Goal: Transaction & Acquisition: Purchase product/service

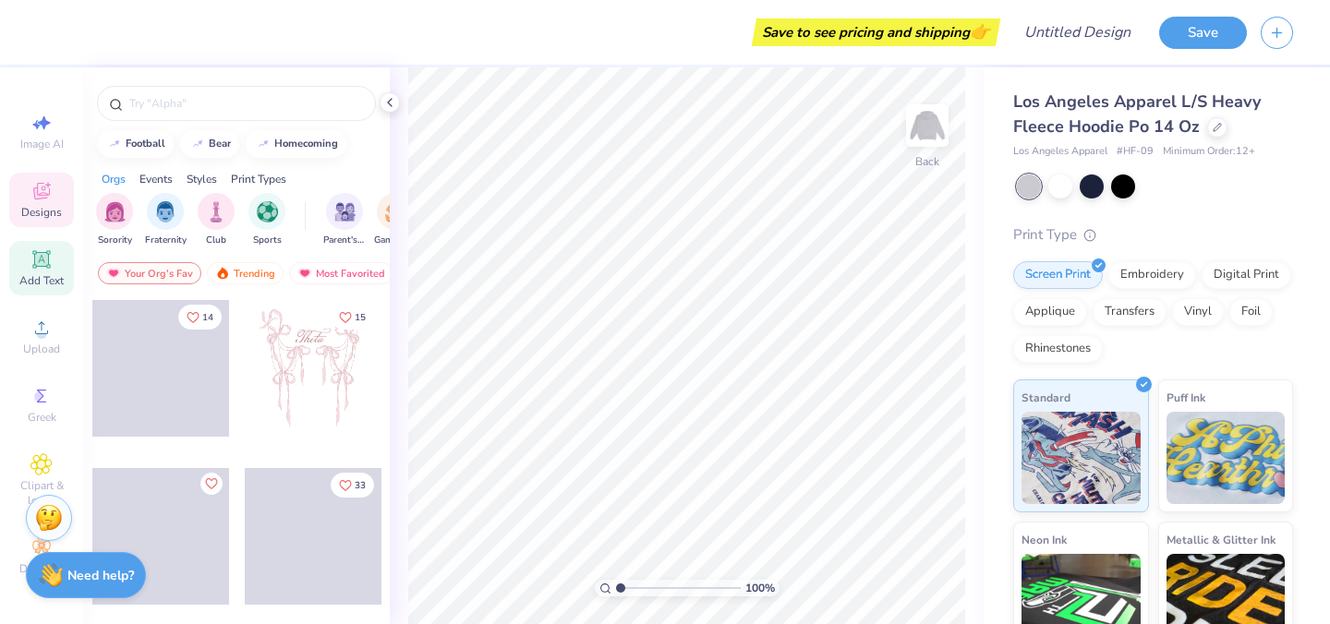
click at [42, 269] on icon at bounding box center [41, 259] width 22 height 22
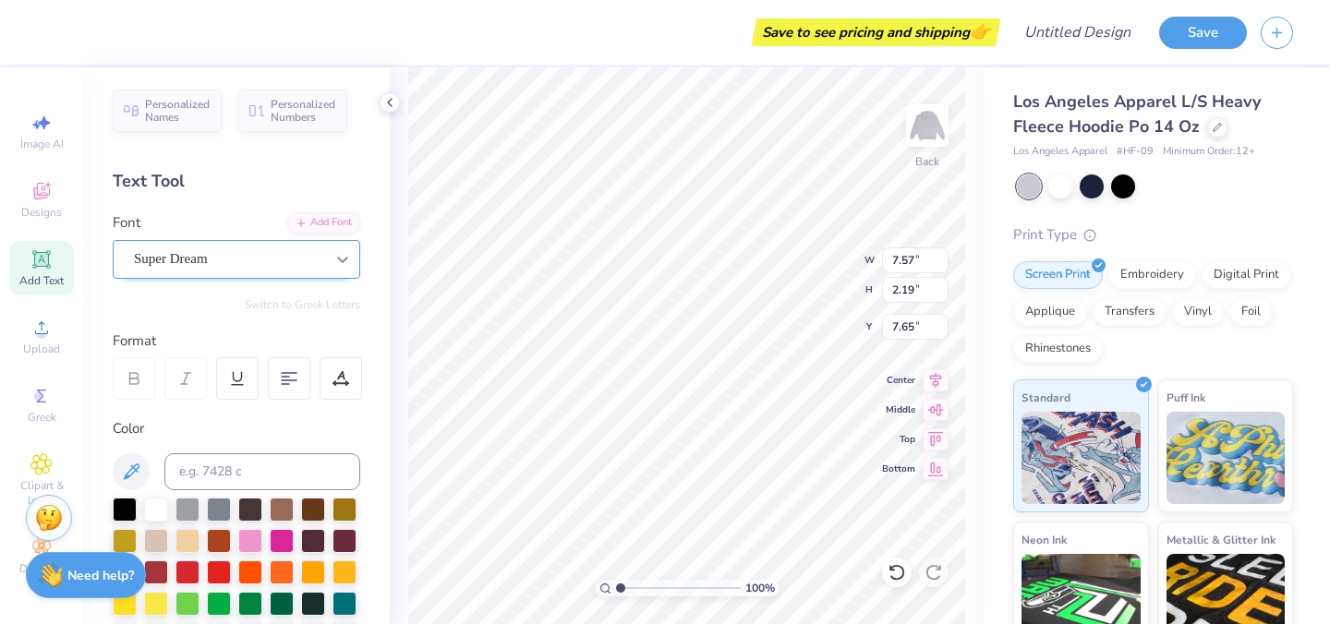
click at [345, 257] on icon at bounding box center [342, 259] width 18 height 18
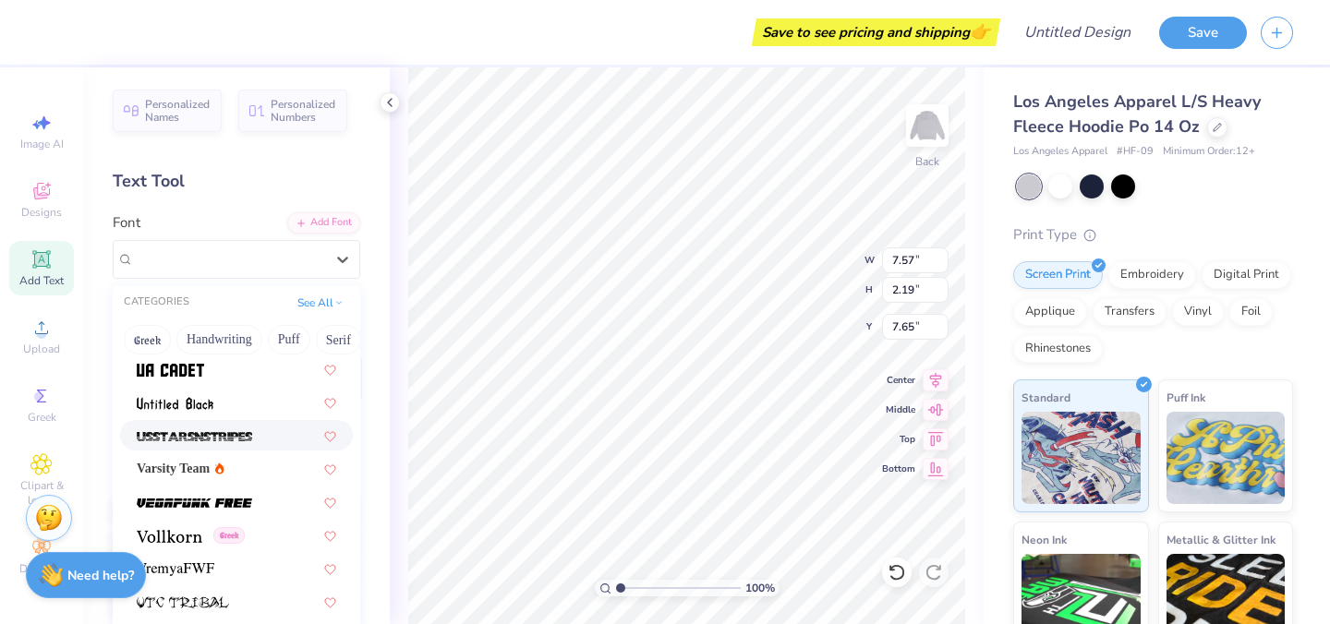
scroll to position [9828, 0]
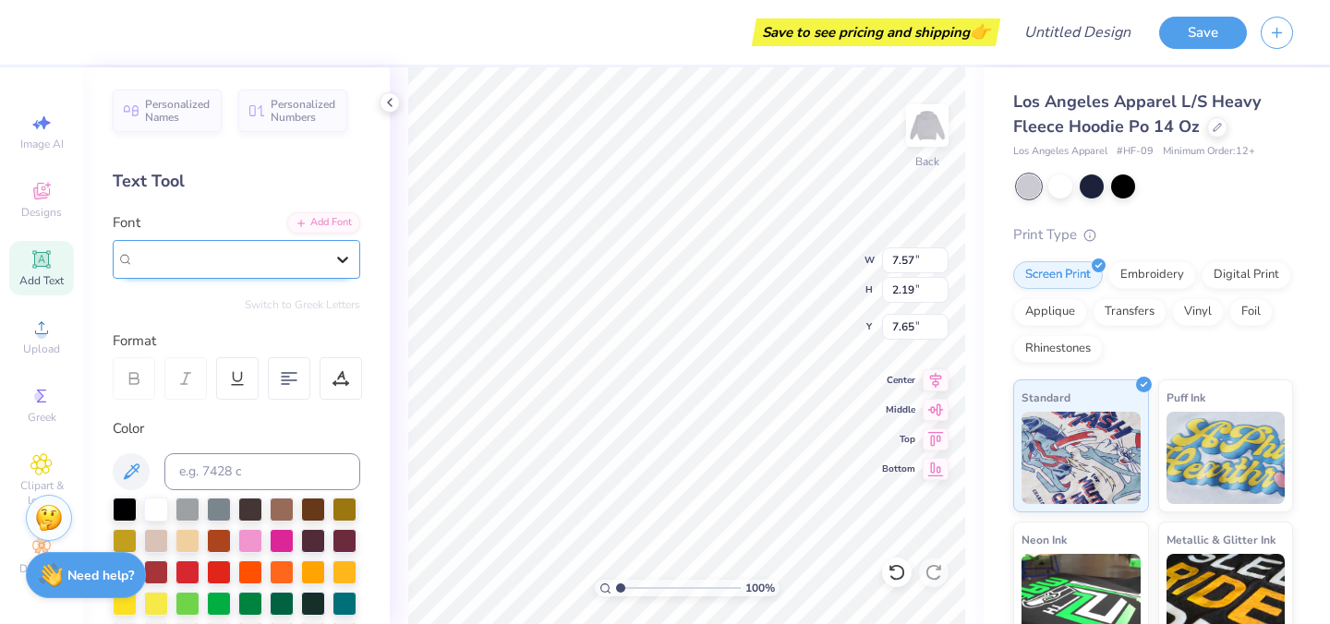
click at [340, 255] on icon at bounding box center [342, 259] width 18 height 18
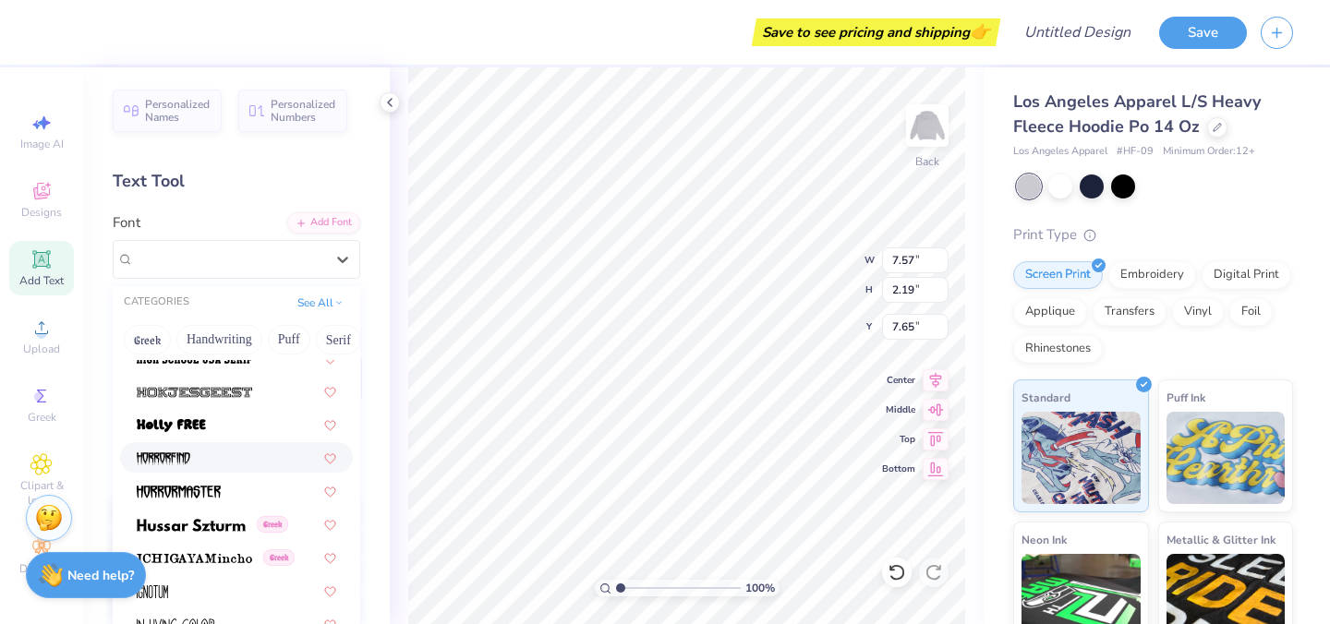
scroll to position [4746, 0]
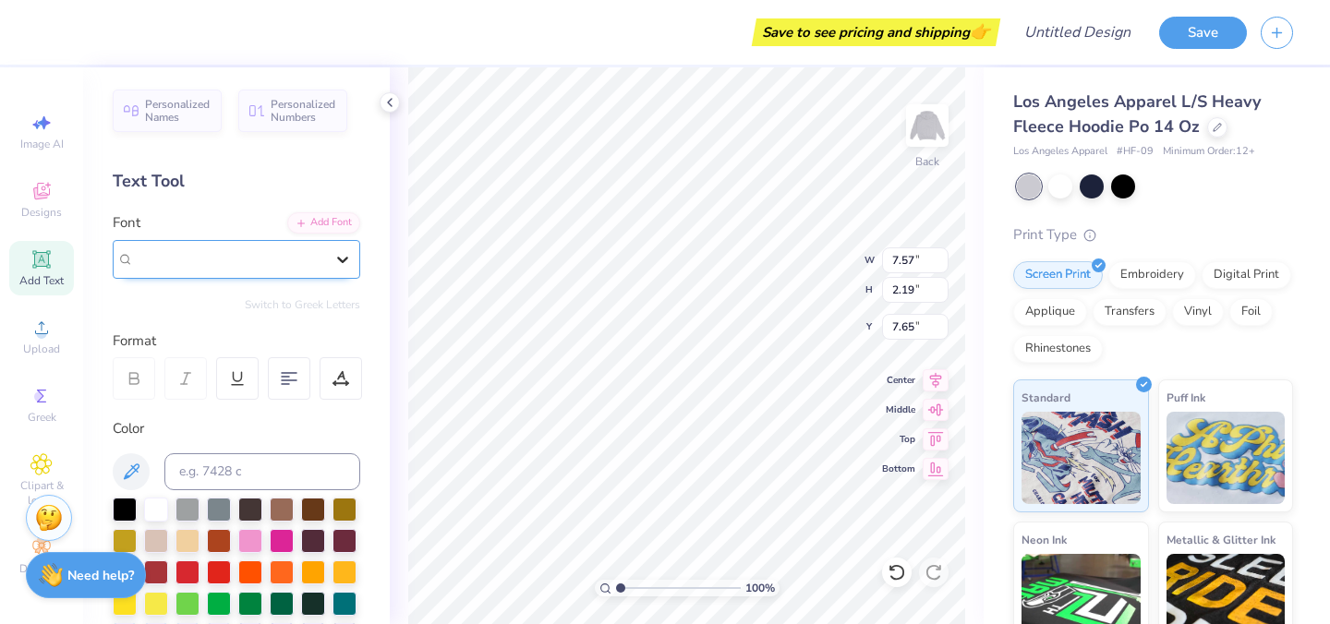
click at [336, 261] on icon at bounding box center [342, 259] width 18 height 18
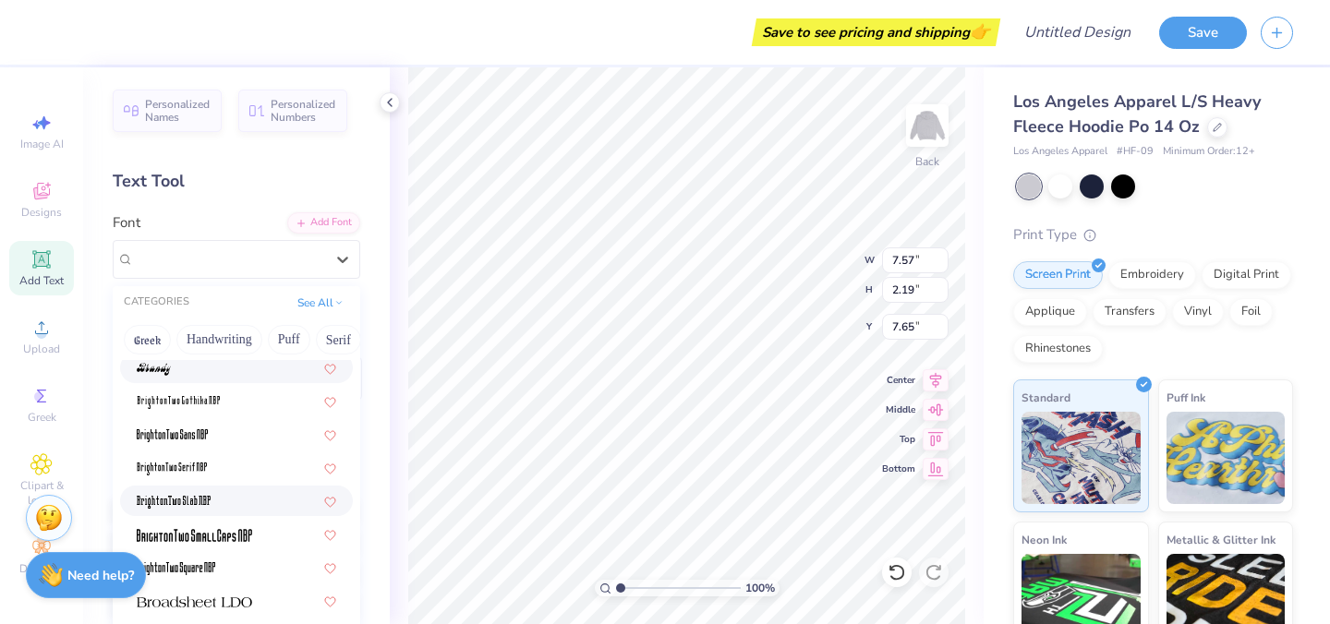
scroll to position [1430, 0]
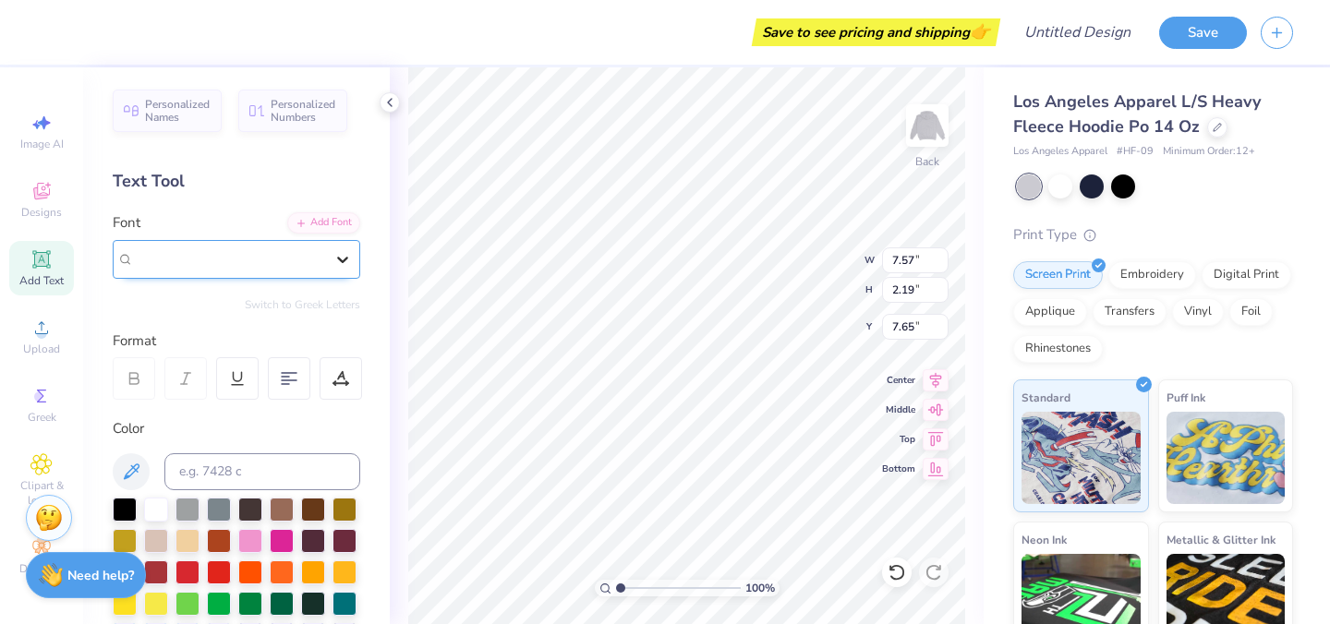
click at [346, 270] on div at bounding box center [342, 259] width 33 height 33
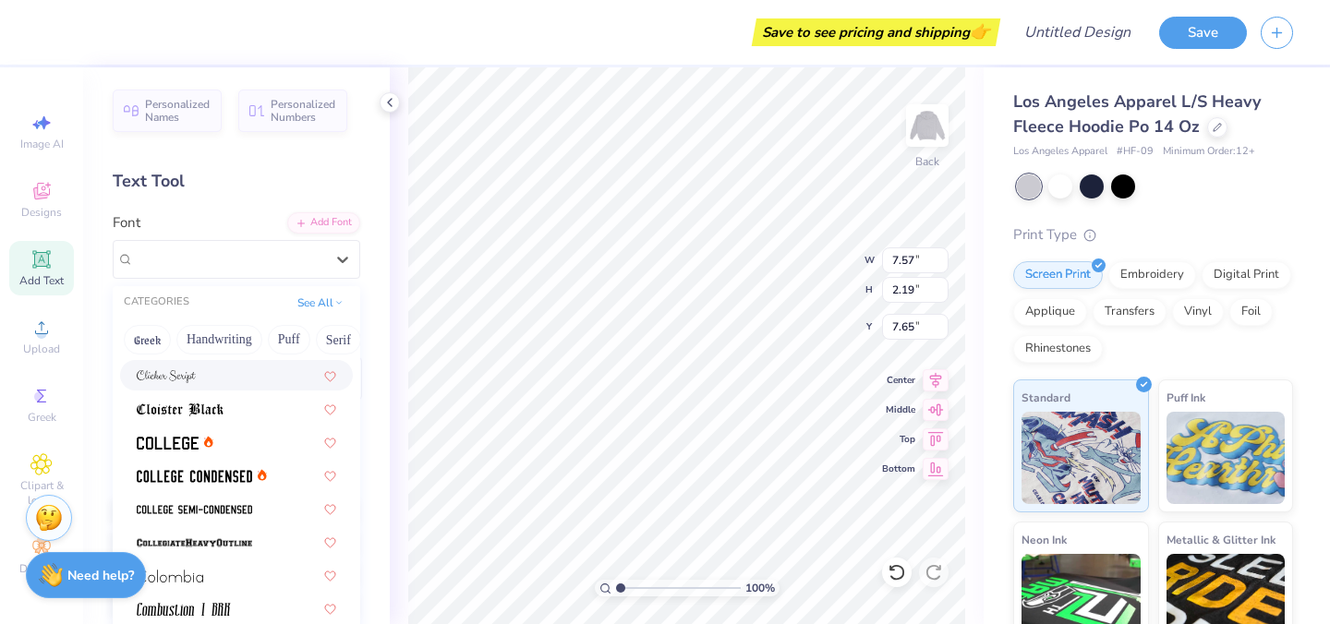
scroll to position [2361, 0]
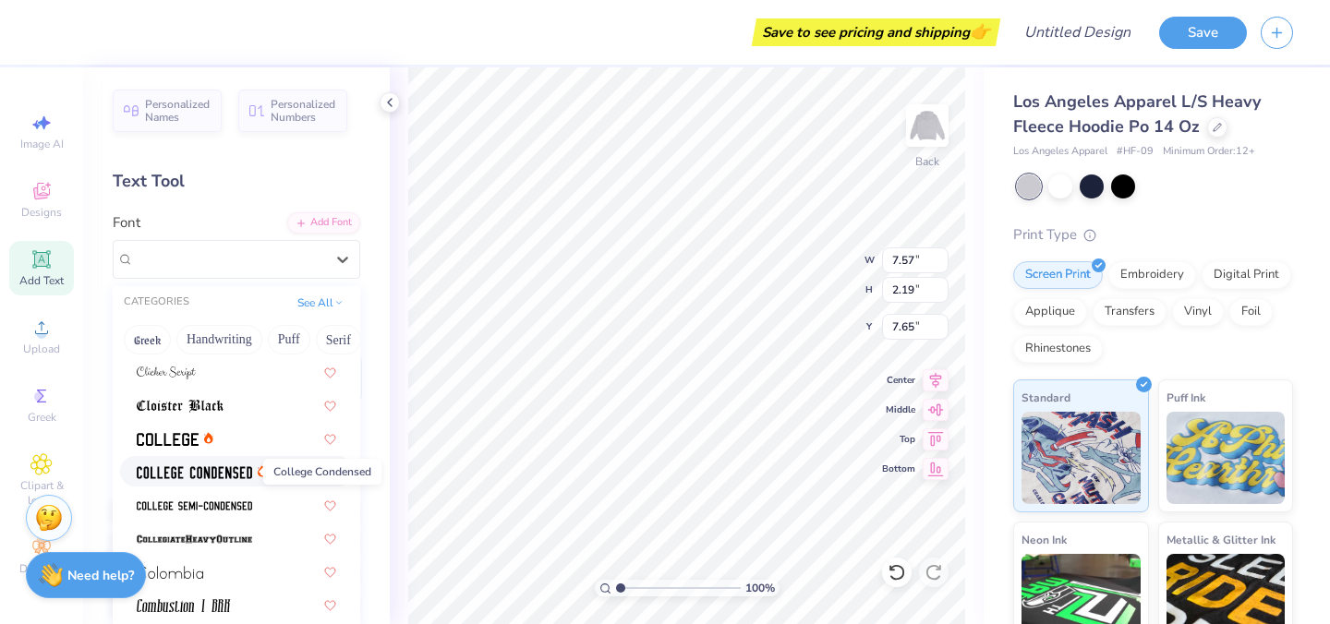
click at [238, 468] on img at bounding box center [194, 472] width 115 height 13
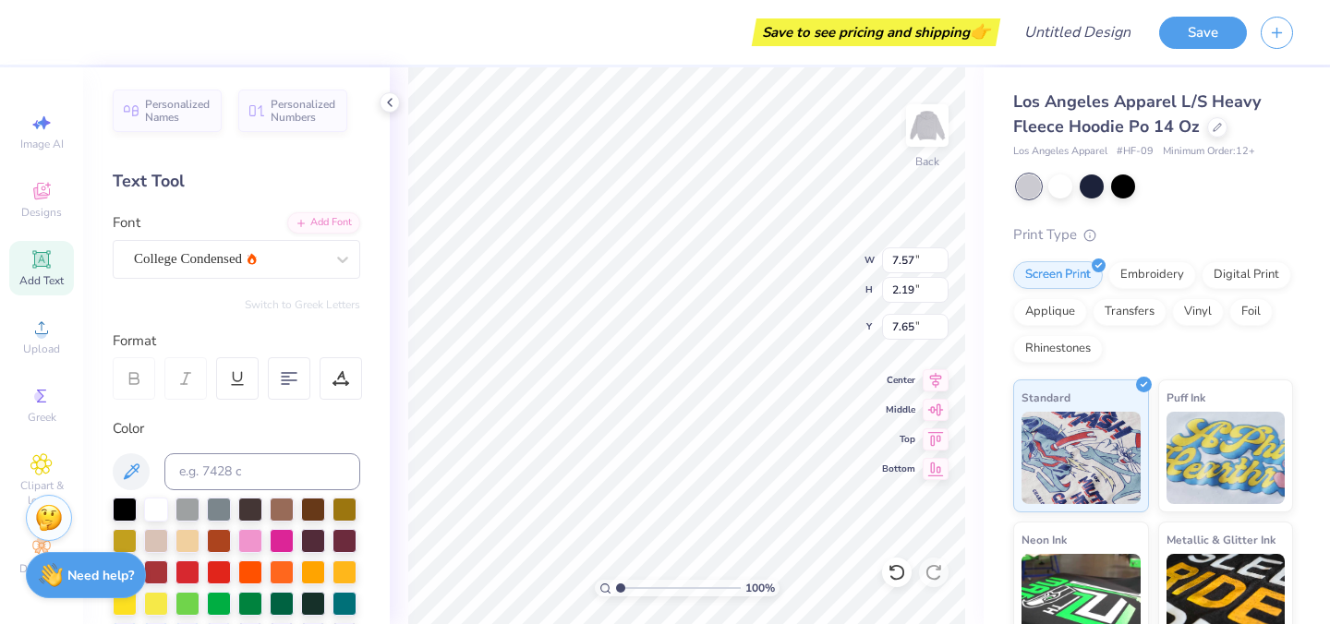
type input "5.65"
type input "2.14"
type input "7.68"
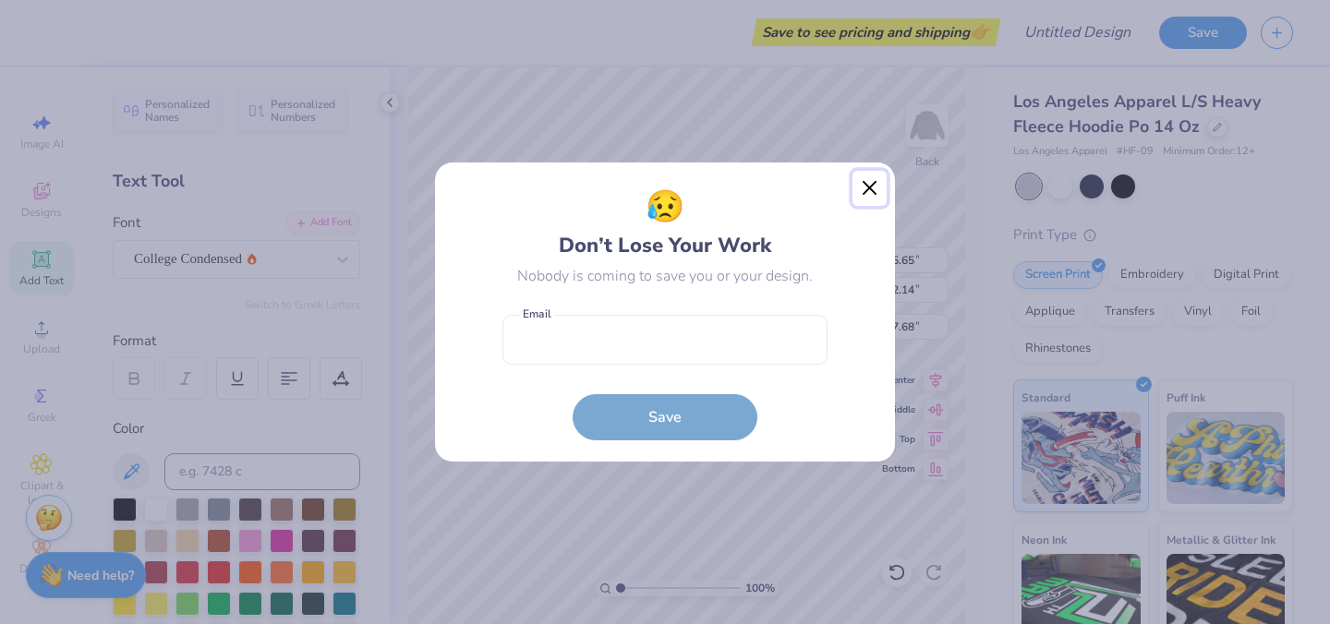
click at [868, 187] on button "Close" at bounding box center [870, 188] width 35 height 35
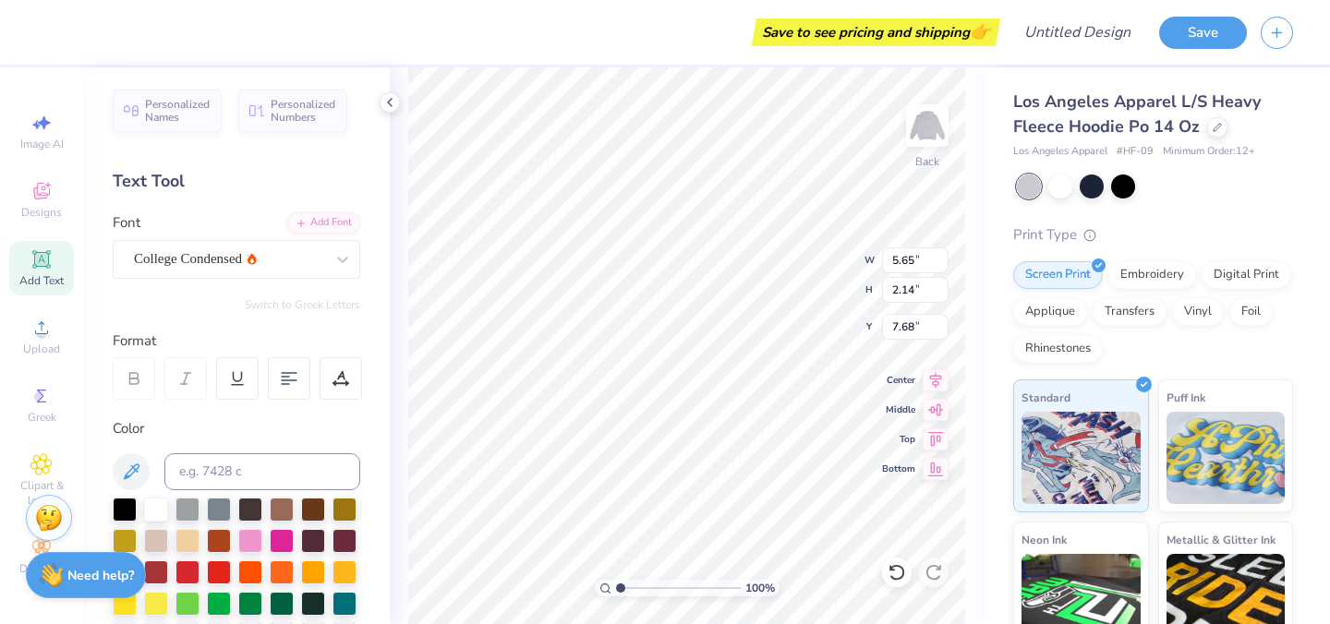
scroll to position [0, 2]
type textarea "NONVER"
type input "12.31"
type input "3.02"
type input "7.24"
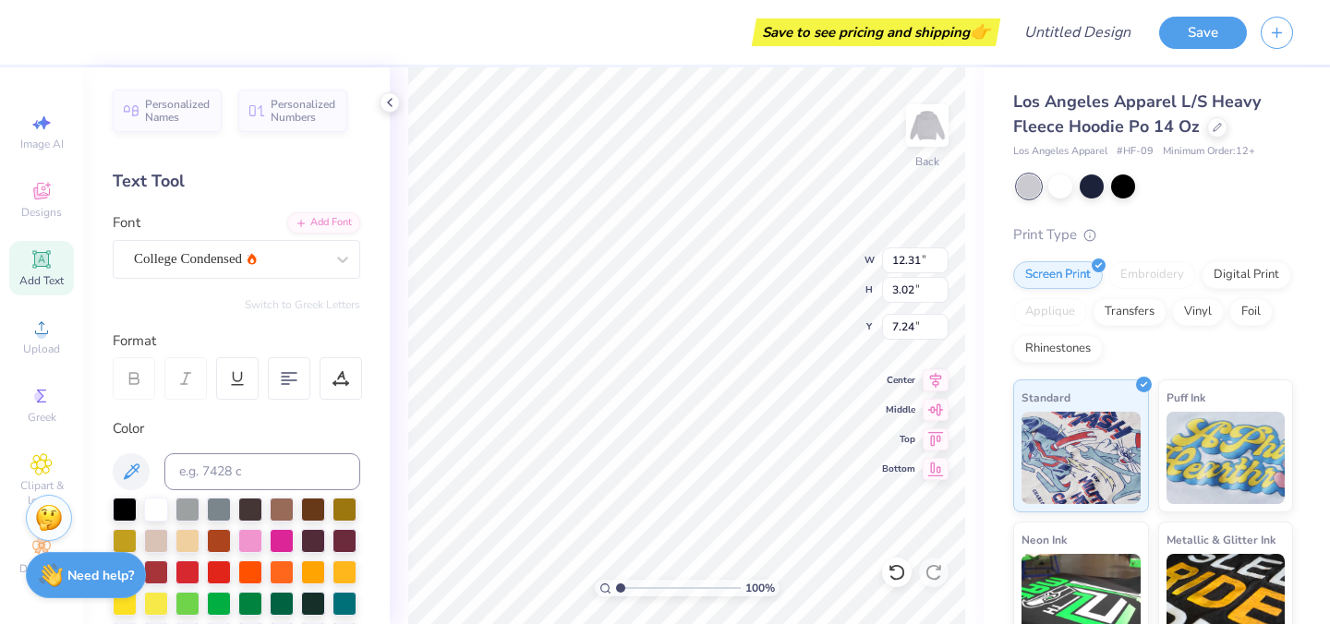
click at [995, 367] on div "Los Angeles Apparel L/S Heavy Fleece Hoodie Po 14 Oz Los Angeles Apparel # HF-0…" at bounding box center [1157, 432] width 346 height 730
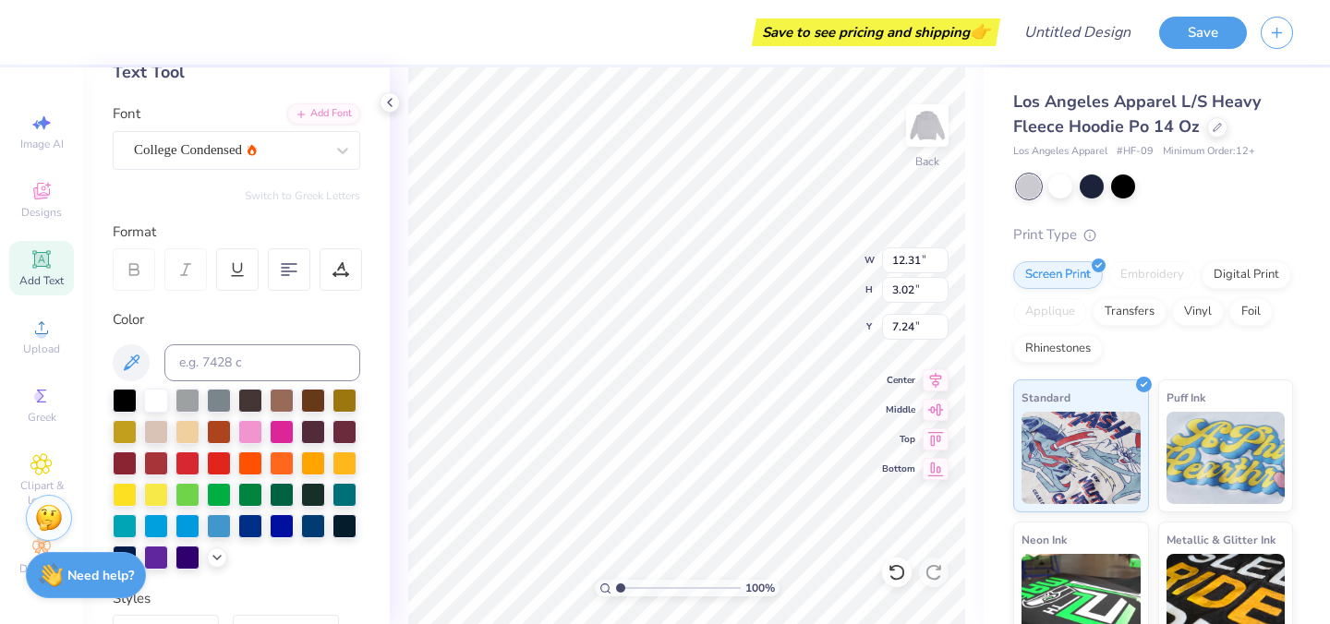
scroll to position [122, 0]
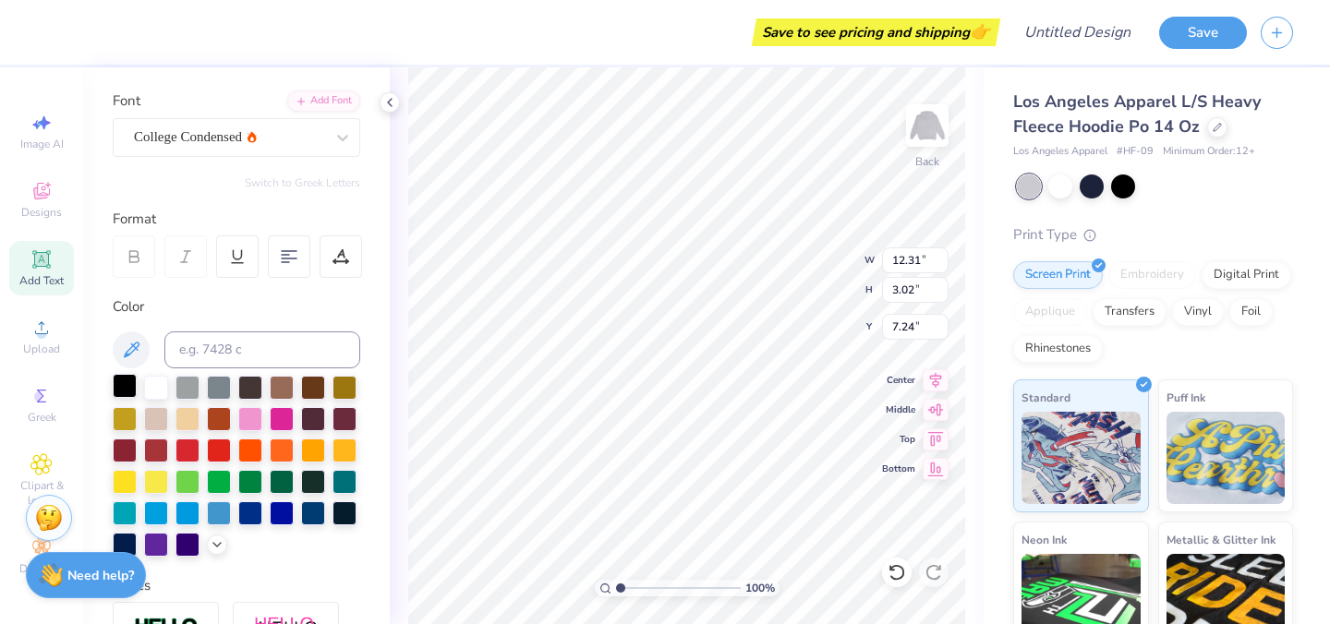
click at [115, 387] on div at bounding box center [125, 386] width 24 height 24
click at [340, 139] on icon at bounding box center [342, 138] width 11 height 6
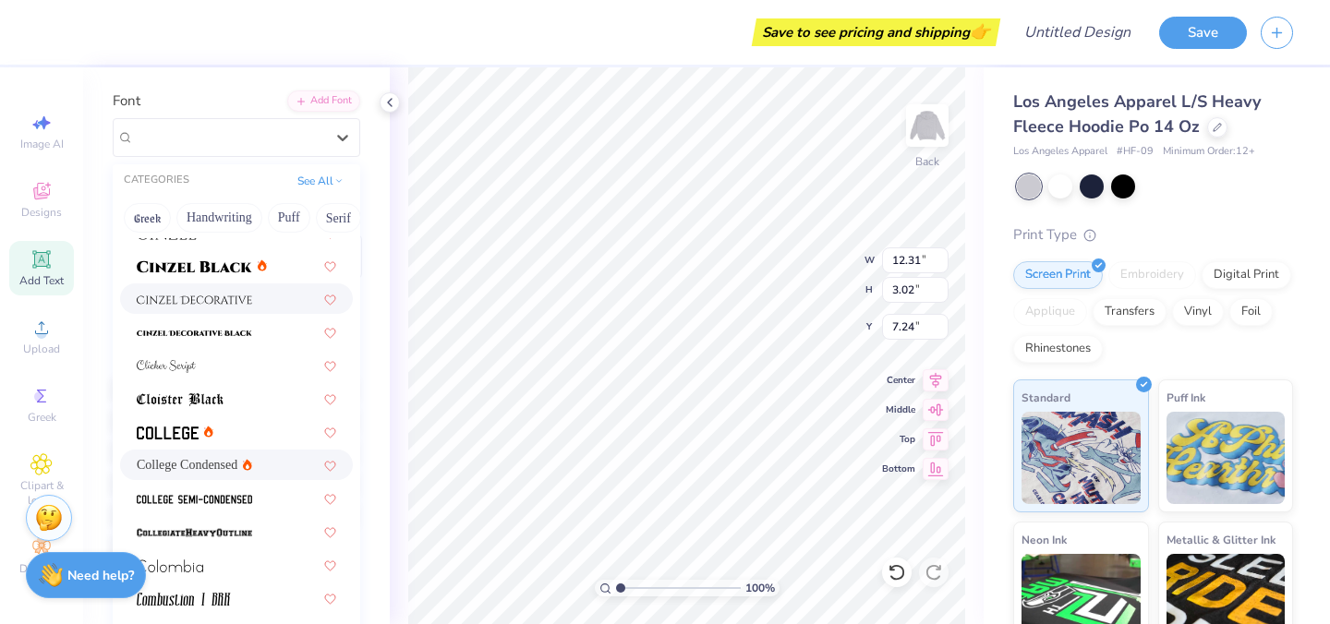
scroll to position [2252, 0]
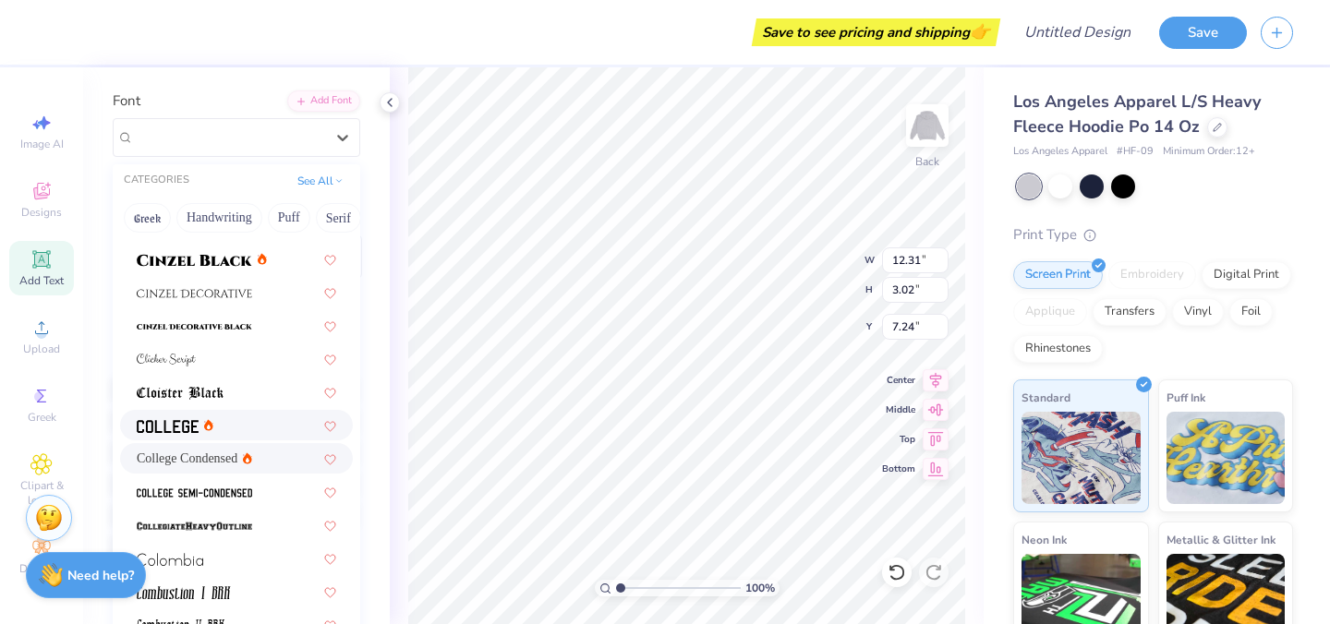
click at [225, 424] on div at bounding box center [237, 425] width 200 height 19
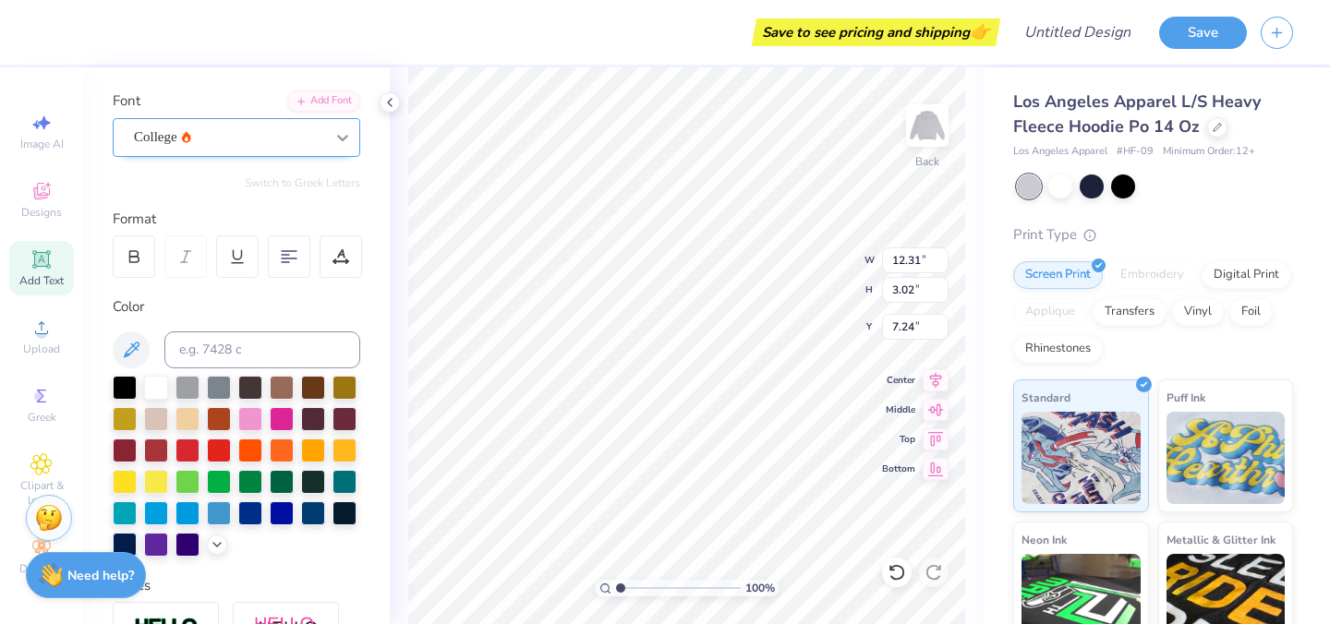
click at [338, 142] on icon at bounding box center [342, 137] width 18 height 18
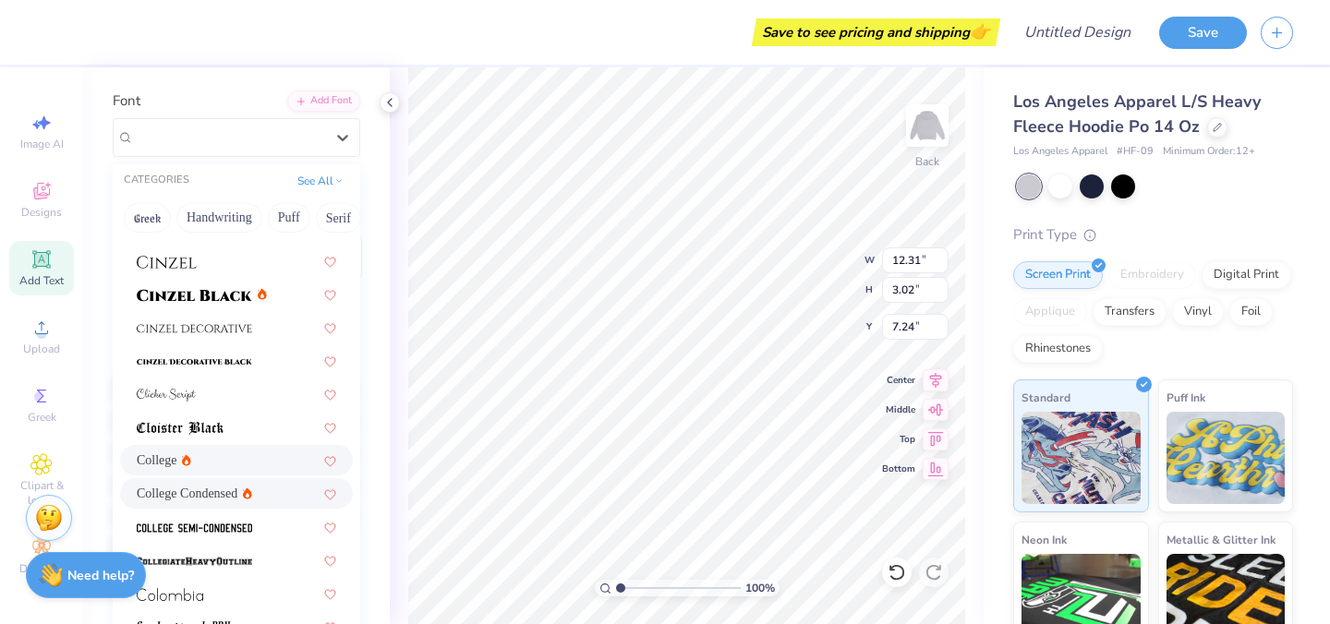
scroll to position [2234, 0]
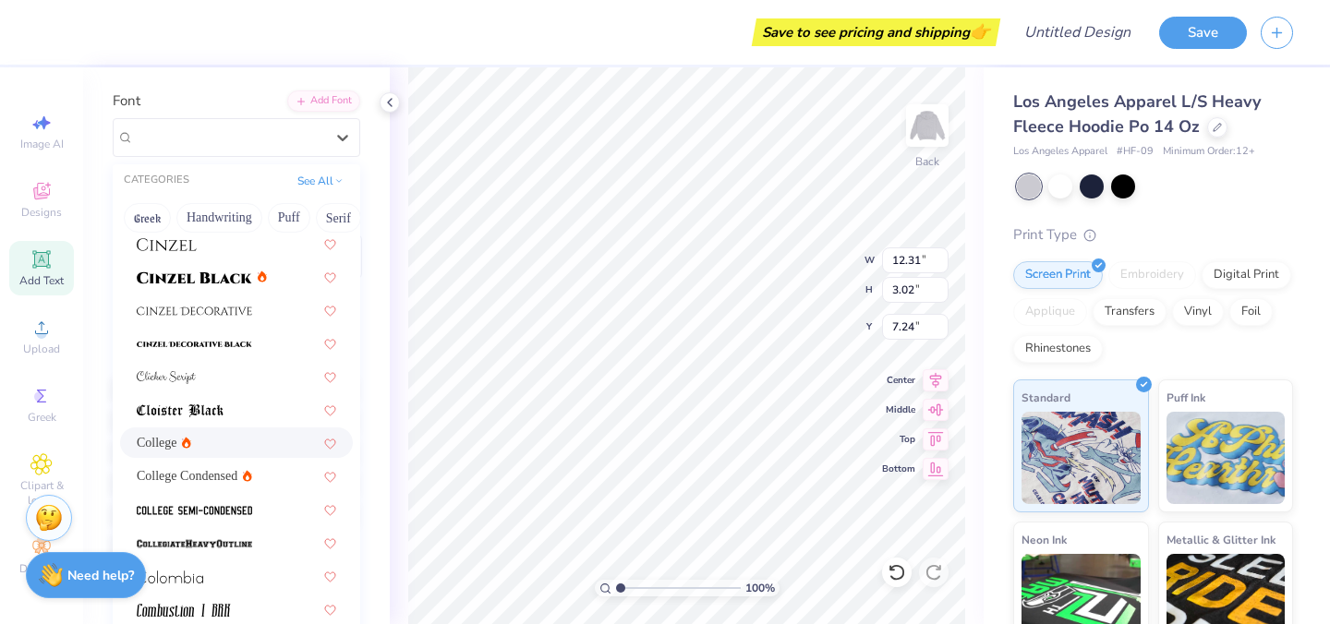
click at [219, 437] on div "College" at bounding box center [237, 442] width 200 height 19
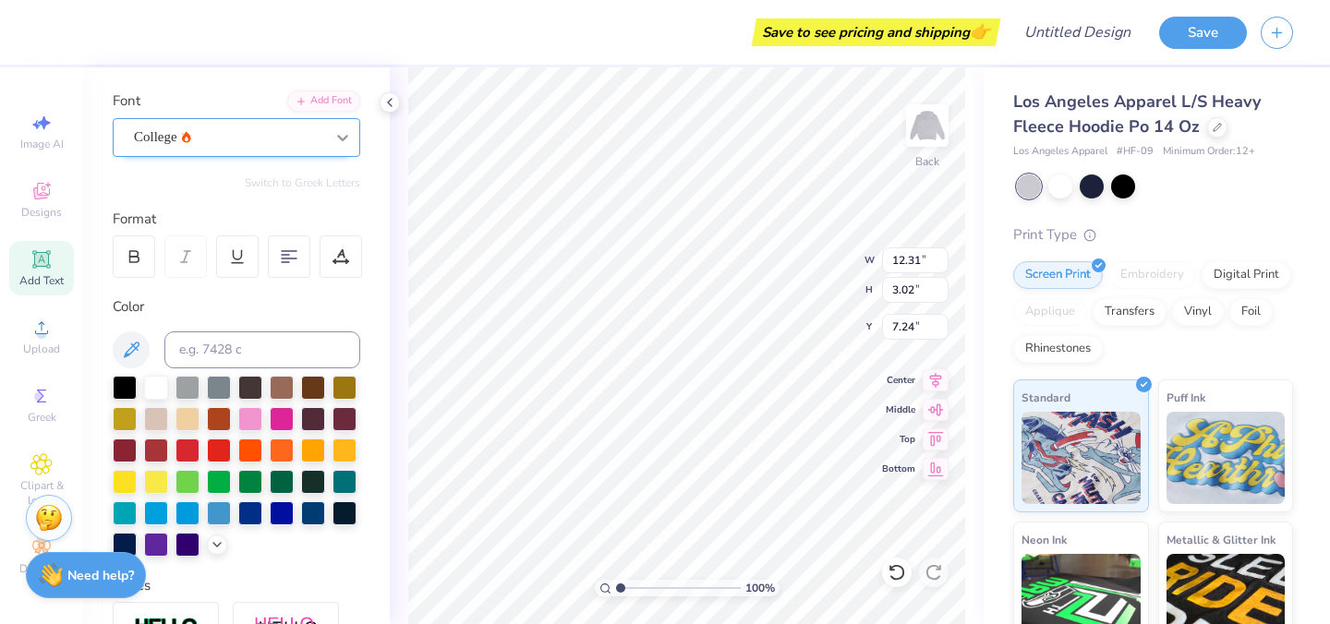
click at [344, 136] on icon at bounding box center [342, 137] width 18 height 18
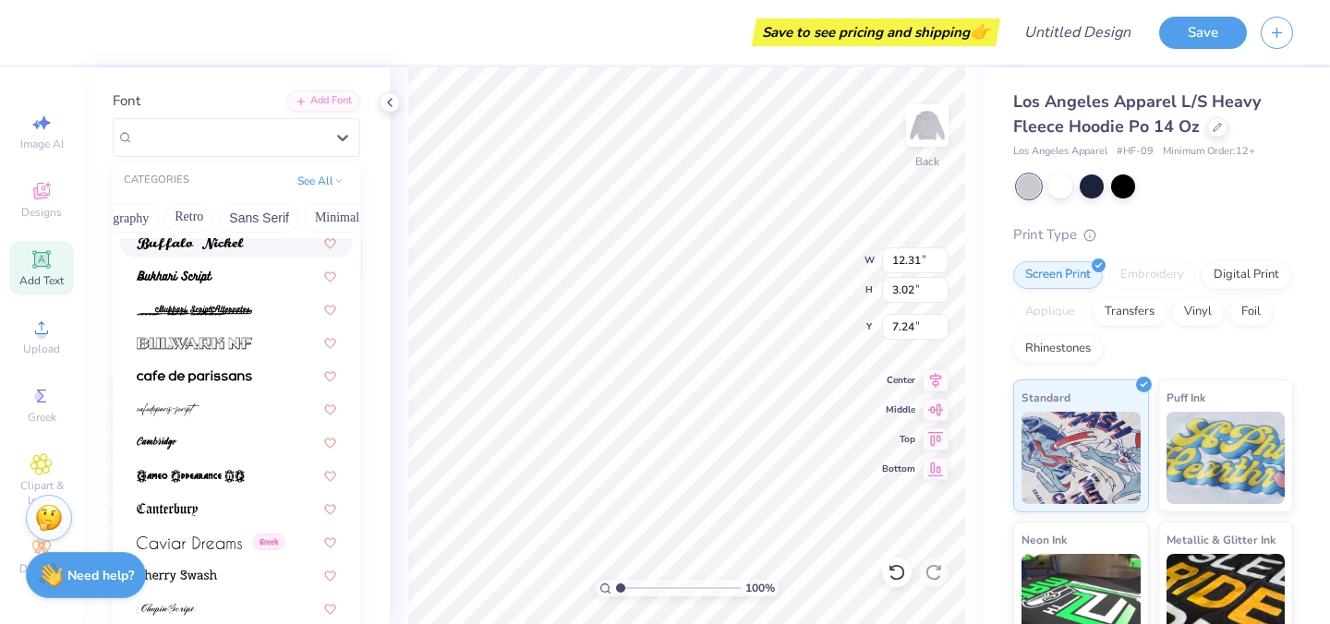
scroll to position [0, 342]
click at [256, 212] on button "Sans Serif" at bounding box center [257, 218] width 80 height 30
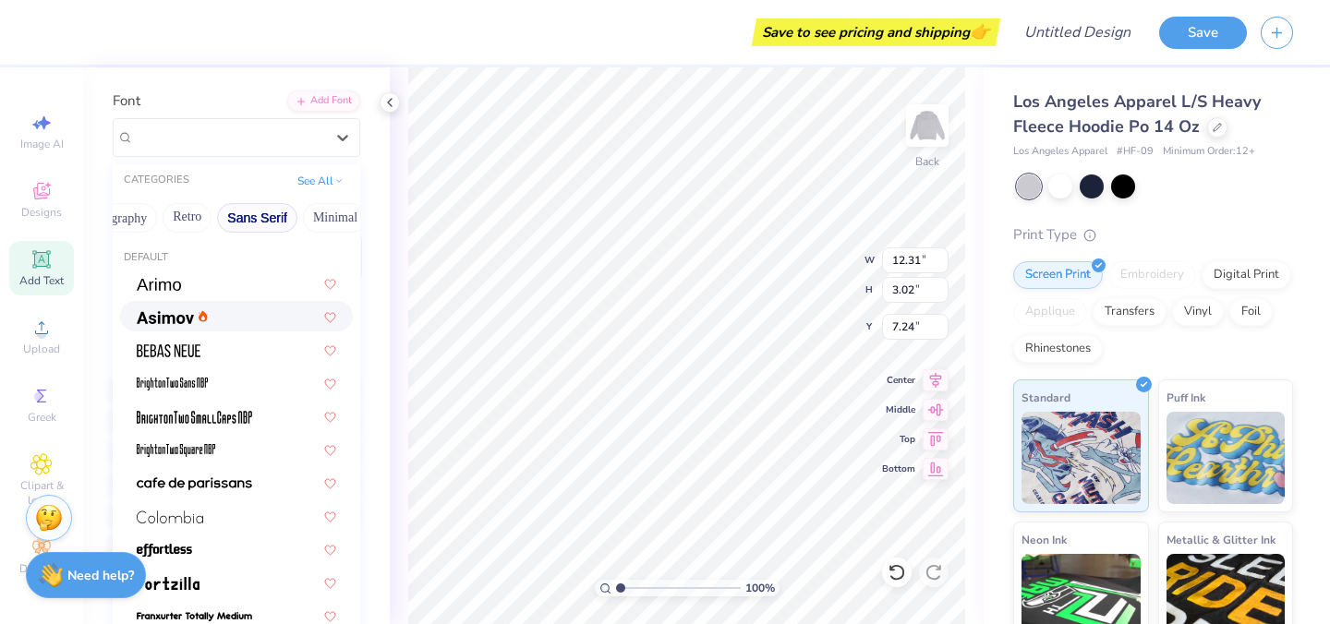
click at [231, 316] on div at bounding box center [237, 316] width 200 height 19
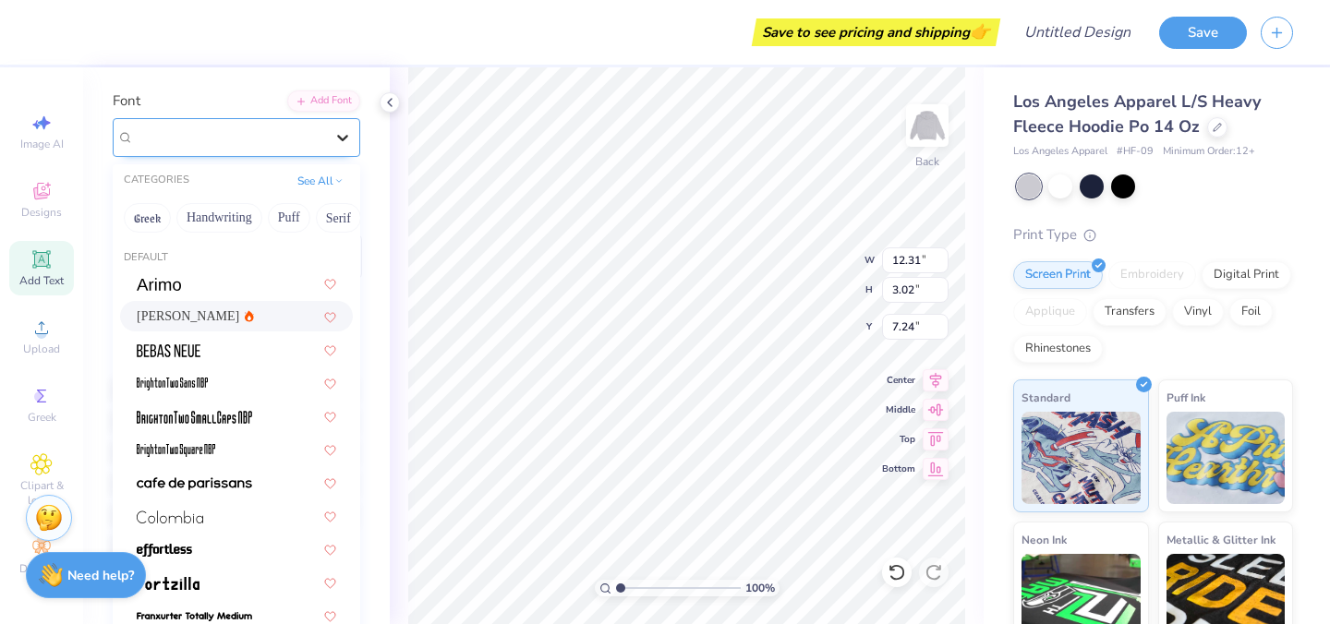
click at [344, 134] on icon at bounding box center [342, 137] width 18 height 18
click at [227, 290] on div at bounding box center [237, 282] width 200 height 19
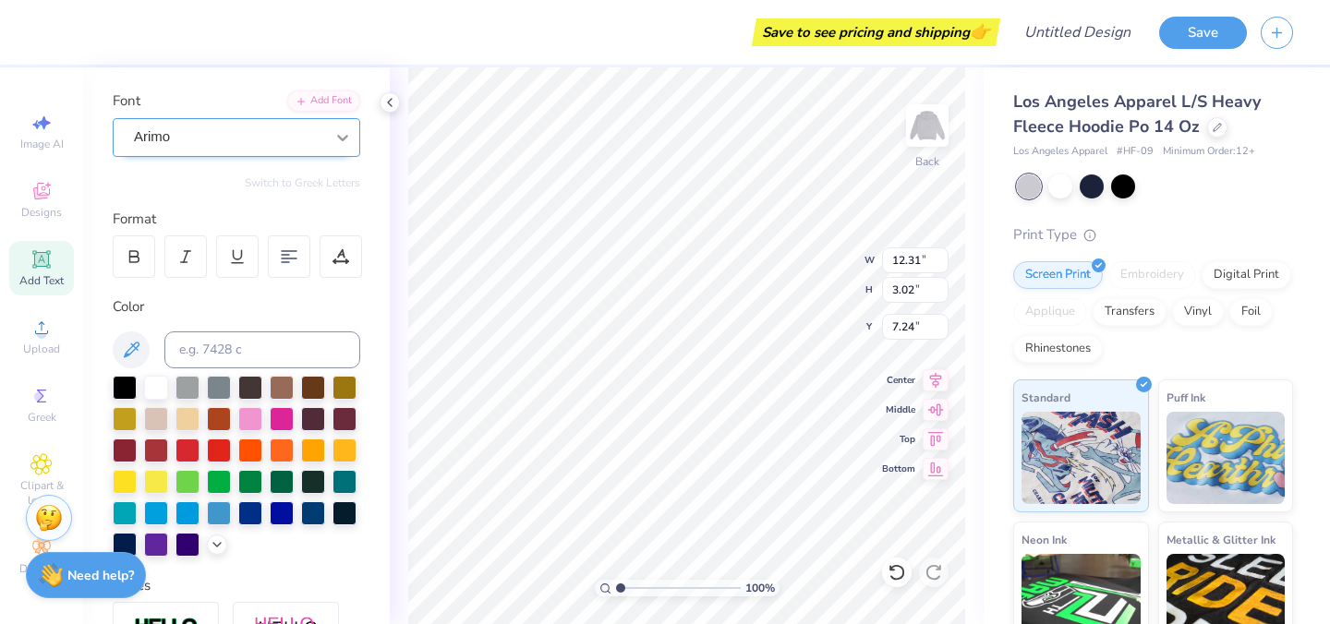
click at [340, 139] on icon at bounding box center [342, 137] width 18 height 18
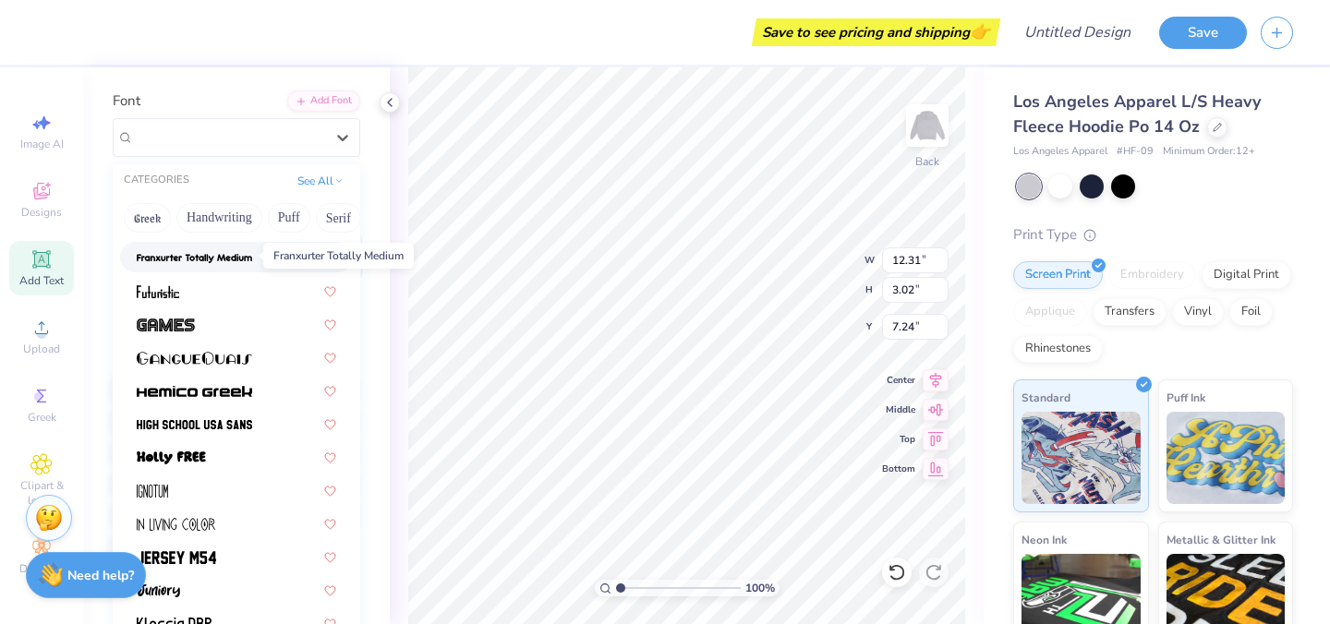
scroll to position [360, 0]
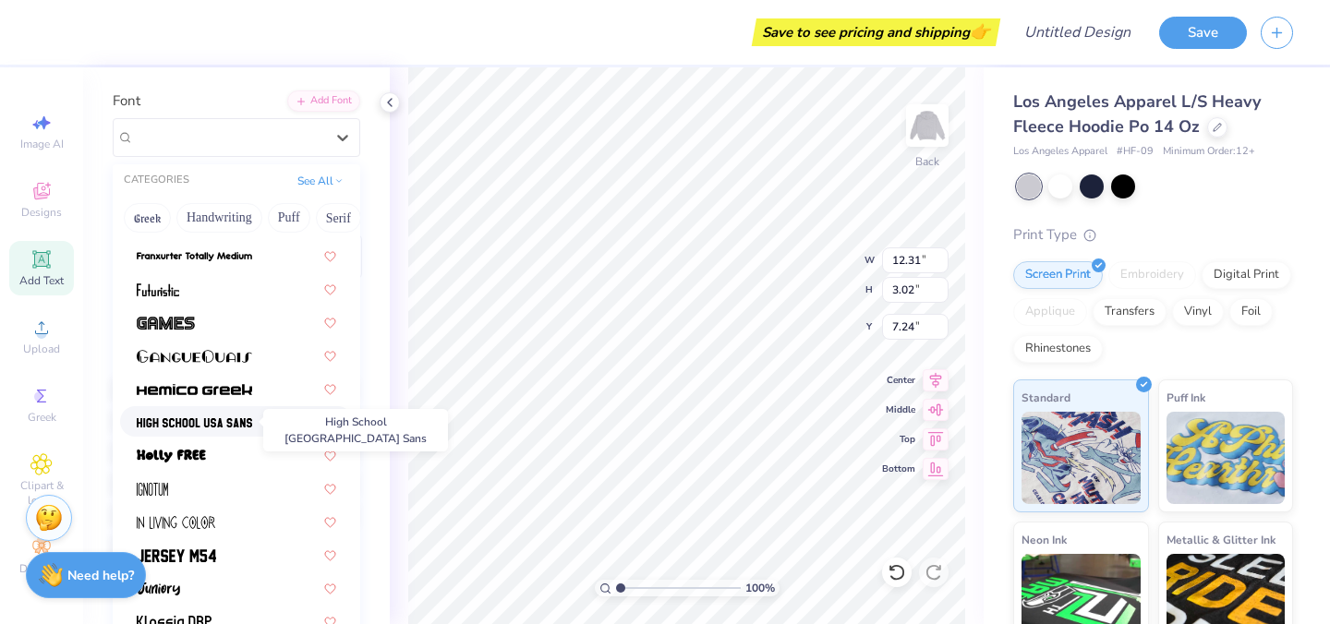
click at [244, 425] on img at bounding box center [194, 423] width 115 height 13
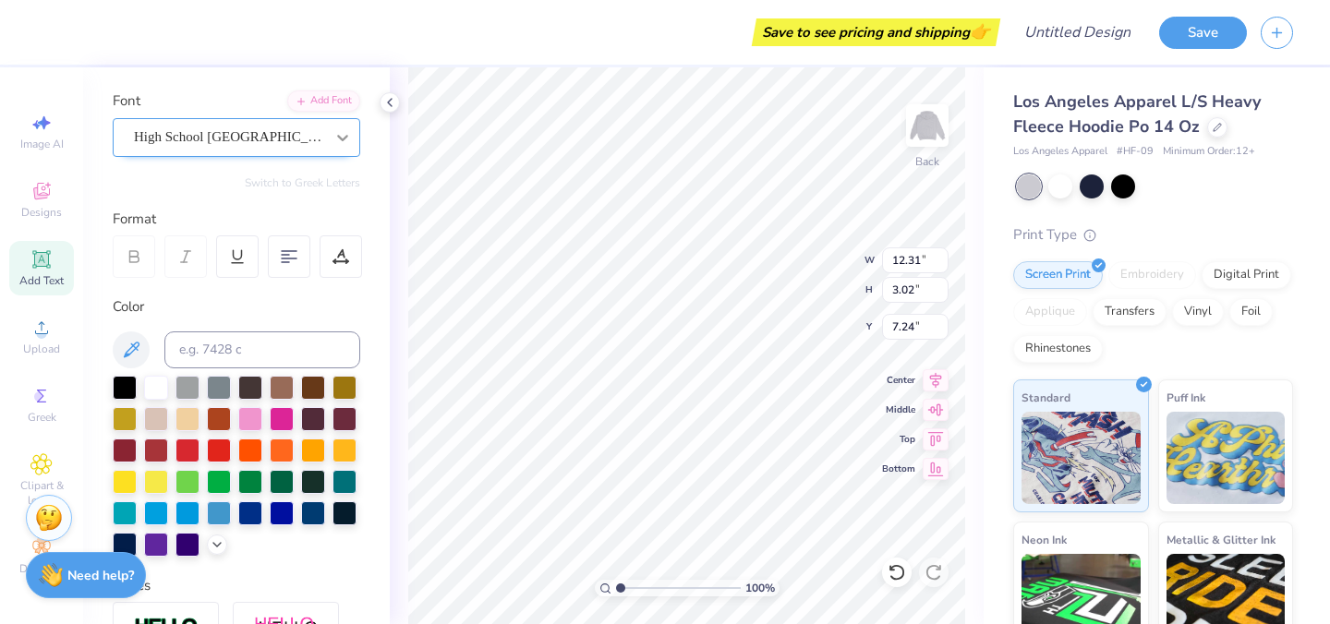
click at [343, 139] on icon at bounding box center [342, 138] width 11 height 6
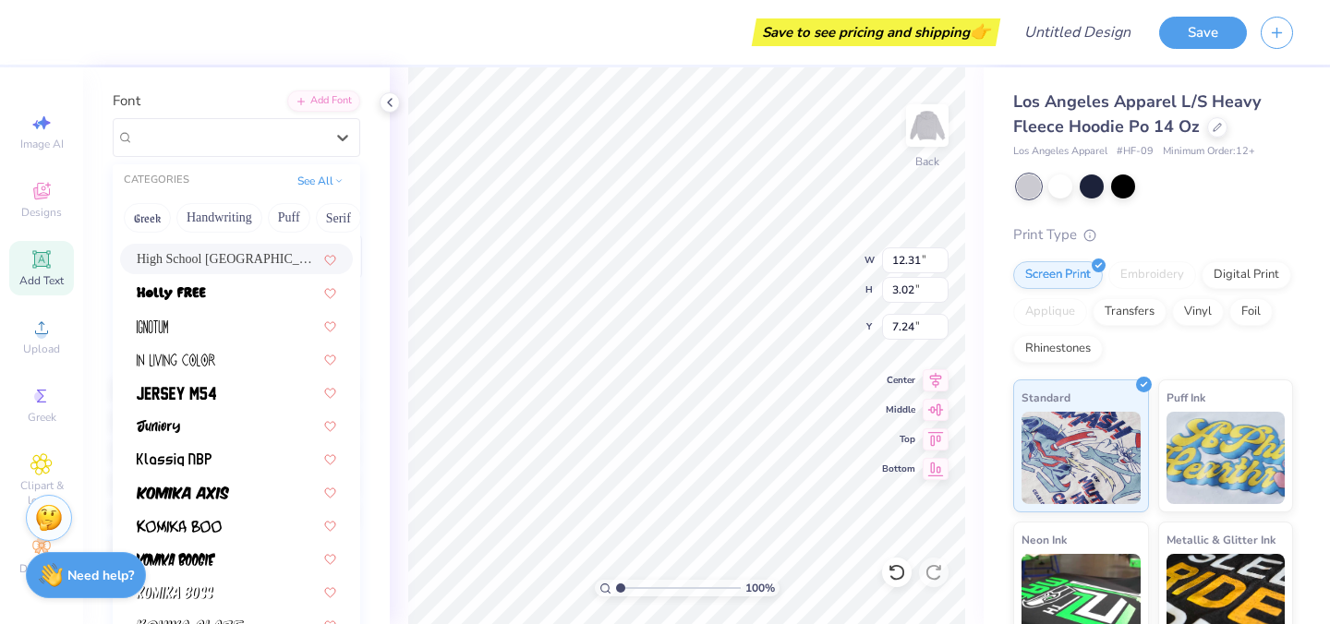
scroll to position [530, 0]
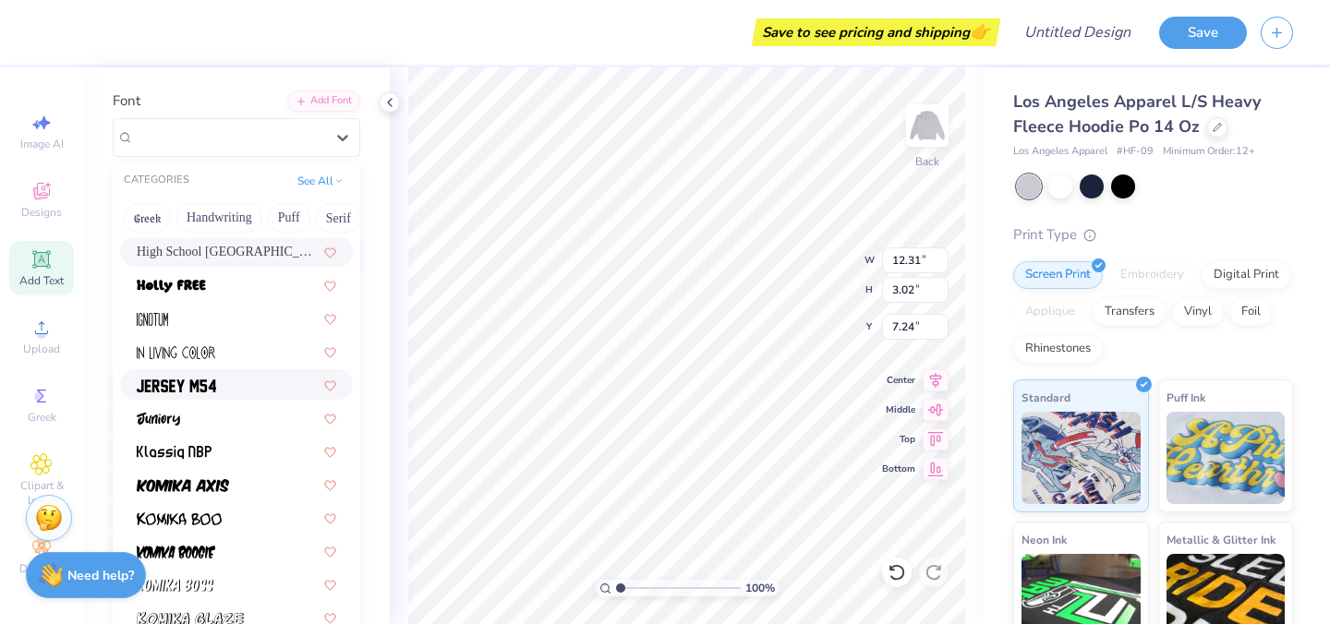
click at [255, 395] on div at bounding box center [236, 384] width 233 height 30
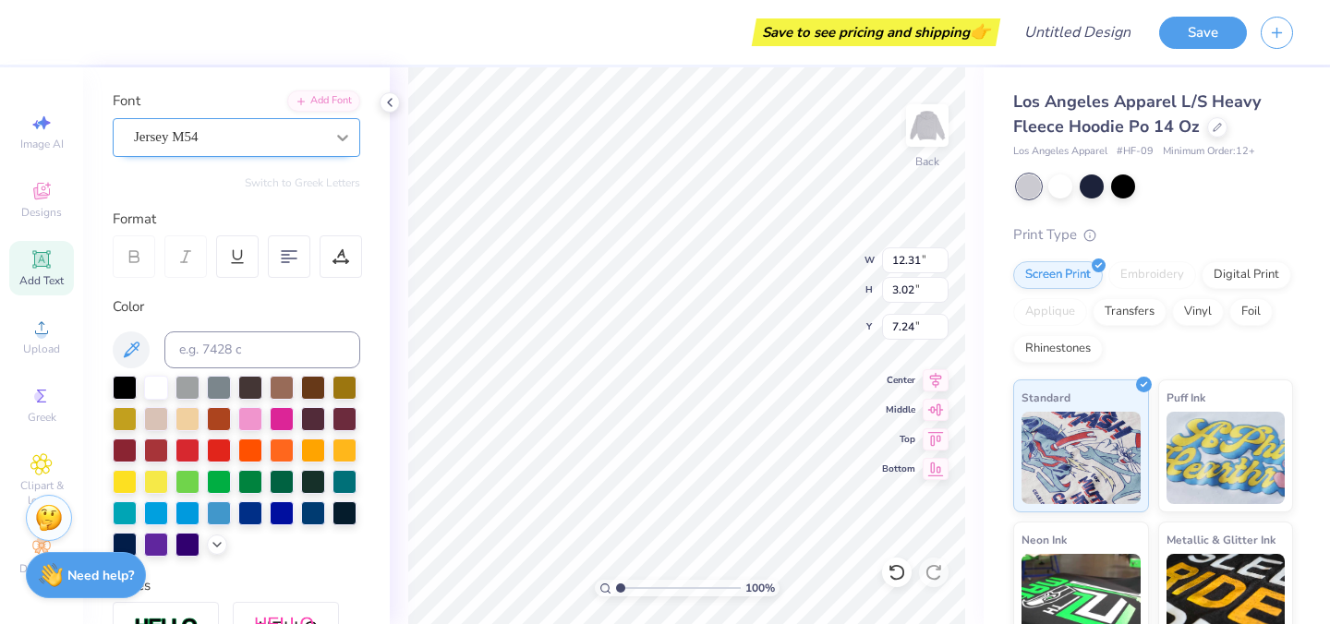
click at [344, 140] on icon at bounding box center [342, 137] width 18 height 18
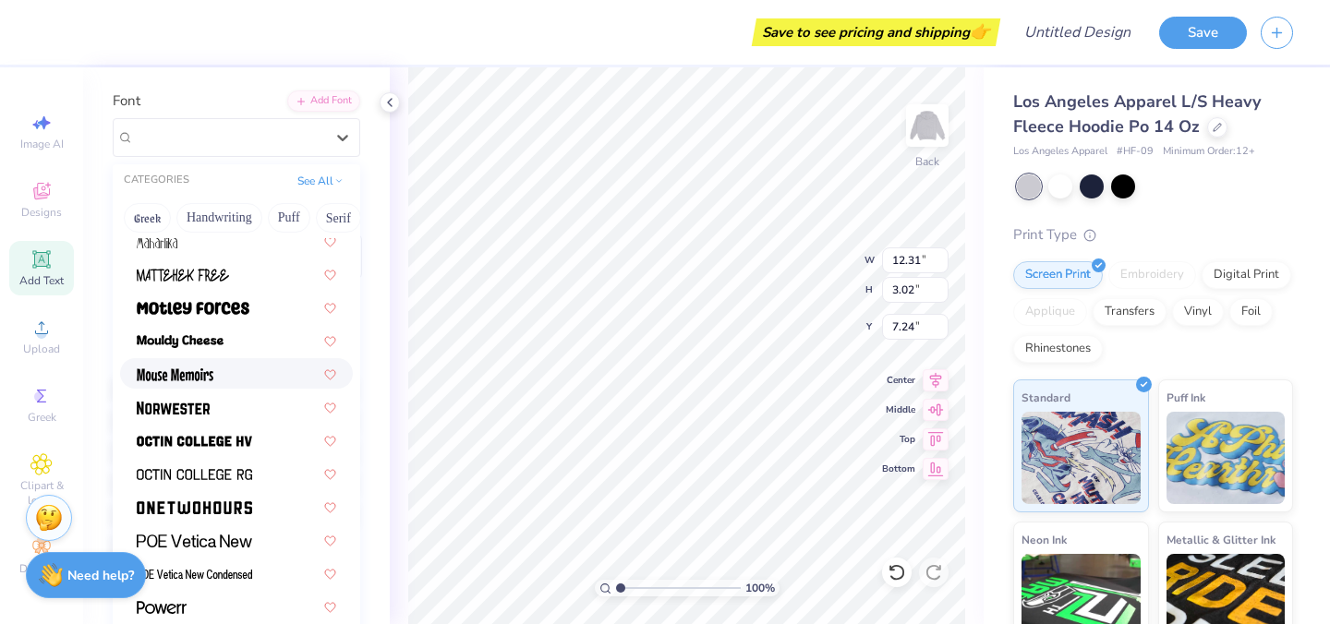
scroll to position [1531, 0]
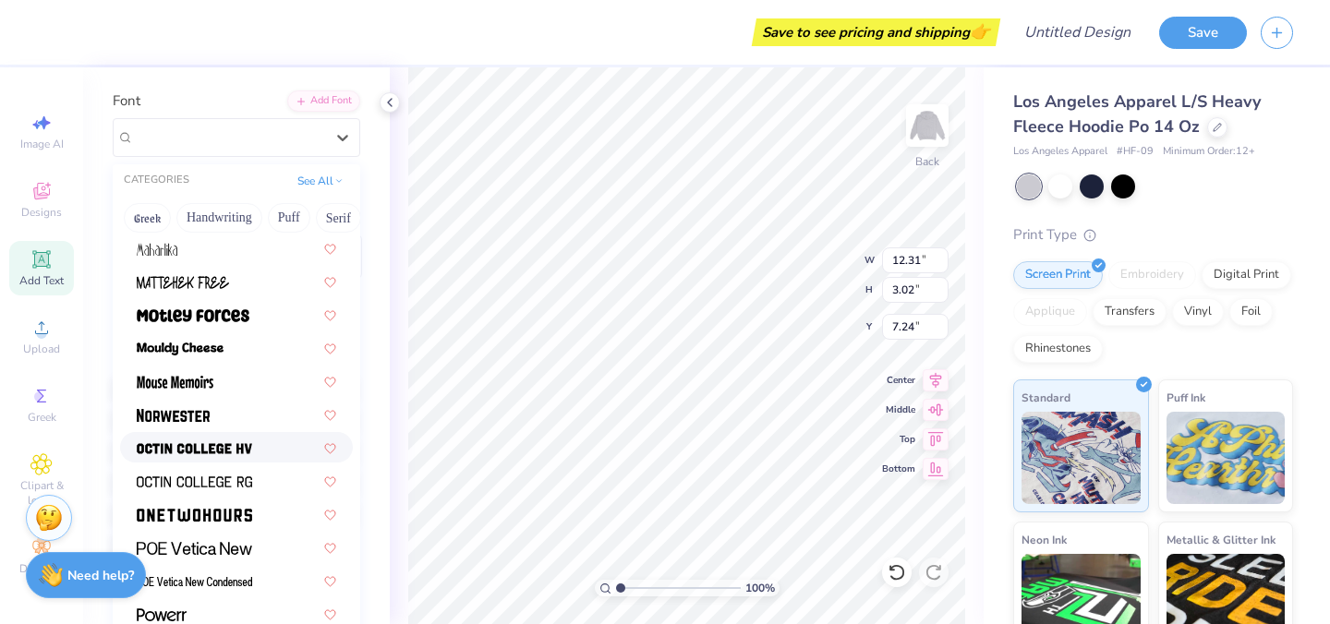
click at [235, 449] on img at bounding box center [194, 448] width 115 height 13
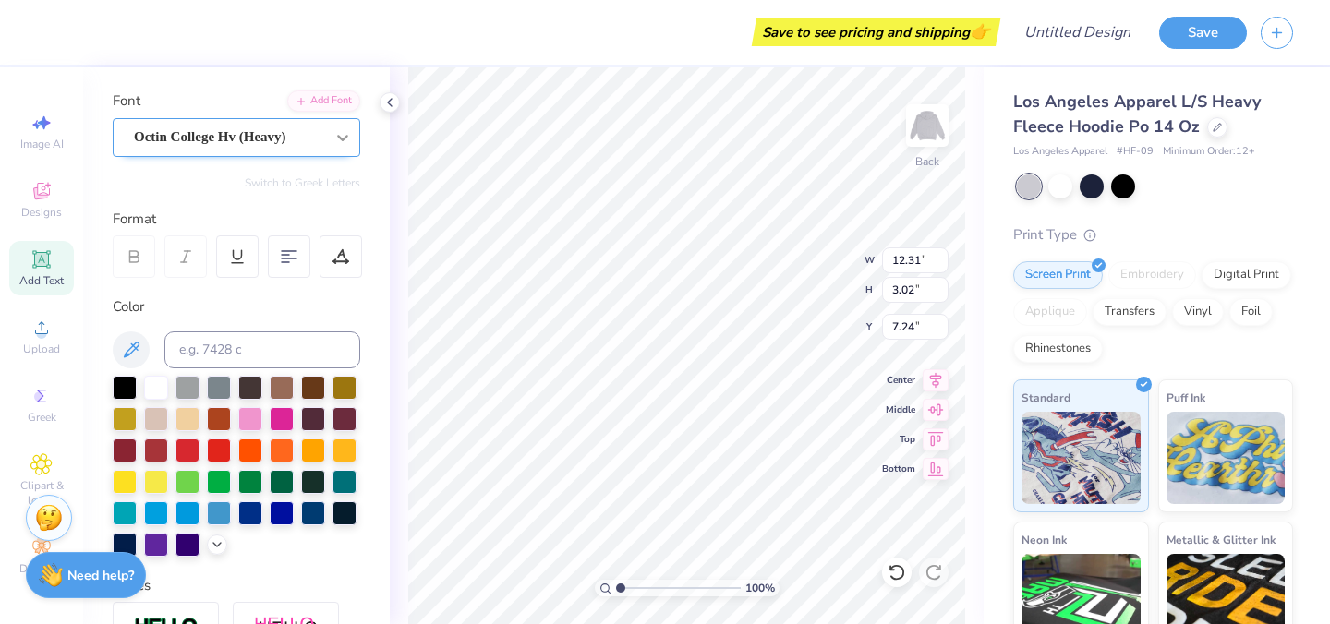
click at [343, 139] on icon at bounding box center [342, 138] width 11 height 6
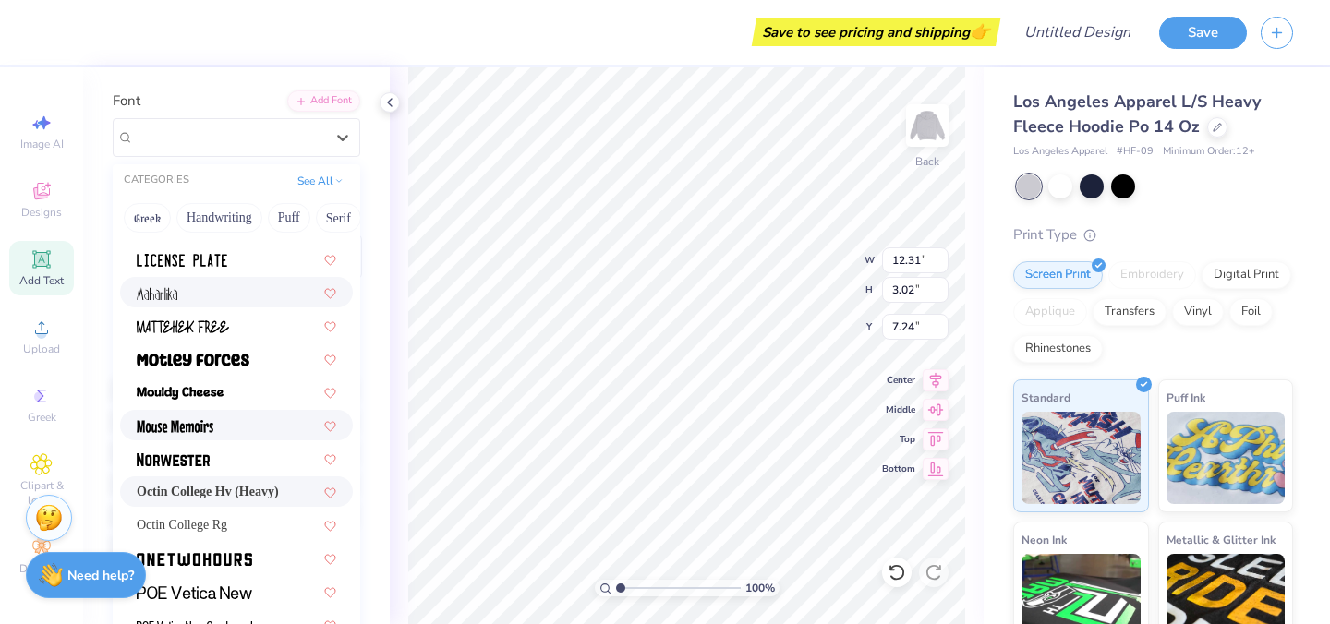
scroll to position [1591, 0]
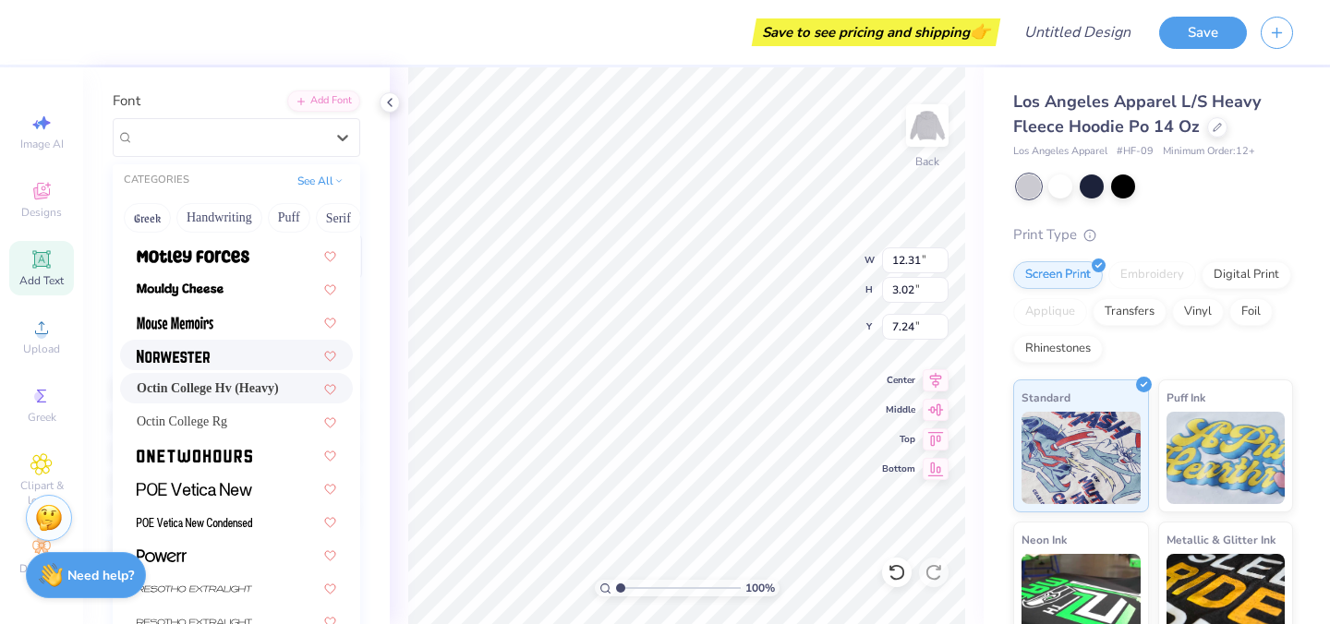
click at [223, 354] on div at bounding box center [237, 354] width 200 height 19
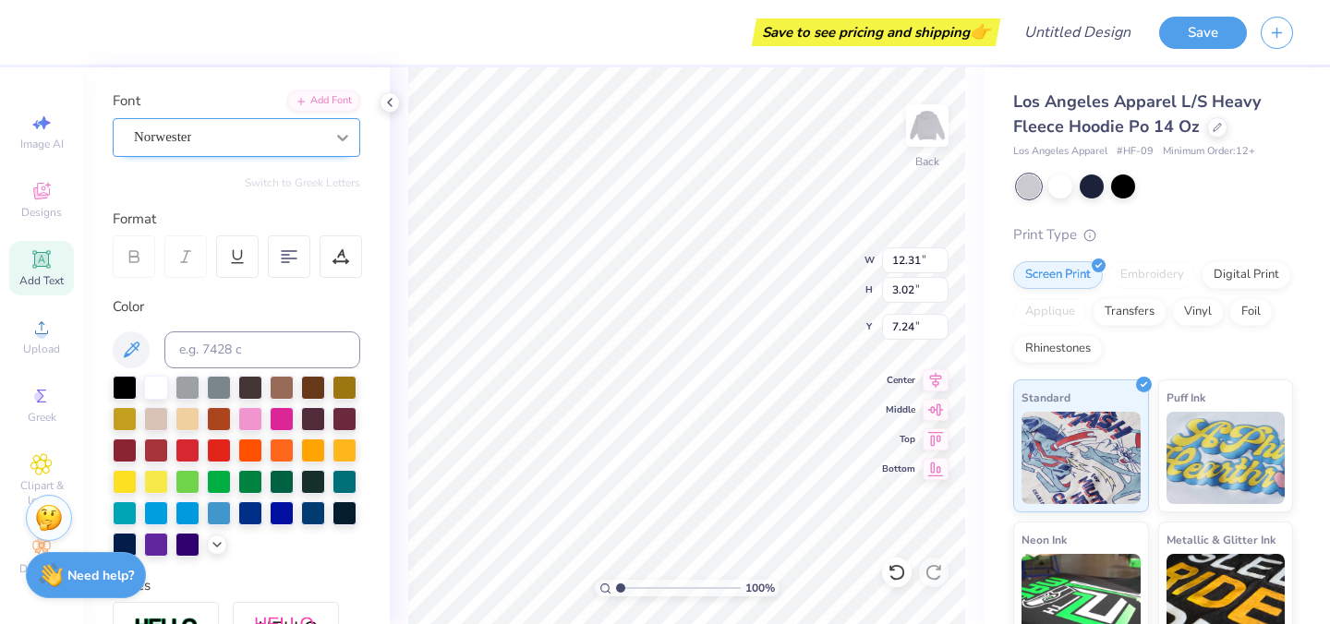
click at [338, 138] on icon at bounding box center [342, 137] width 18 height 18
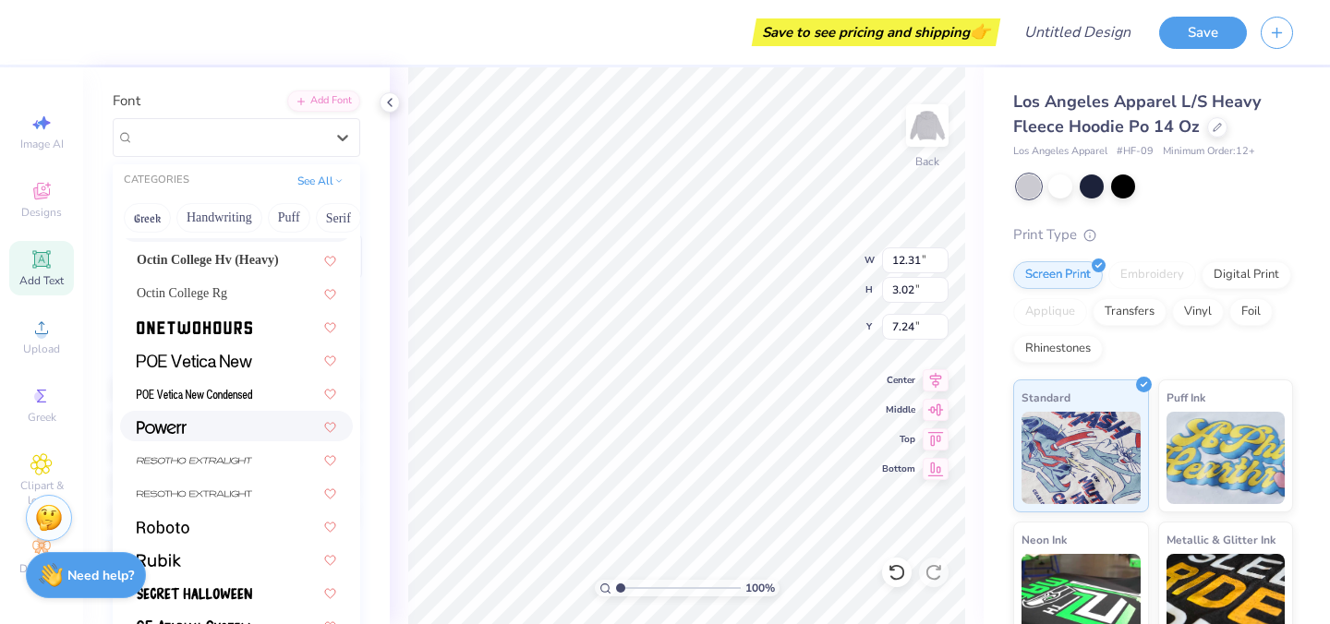
scroll to position [1731, 0]
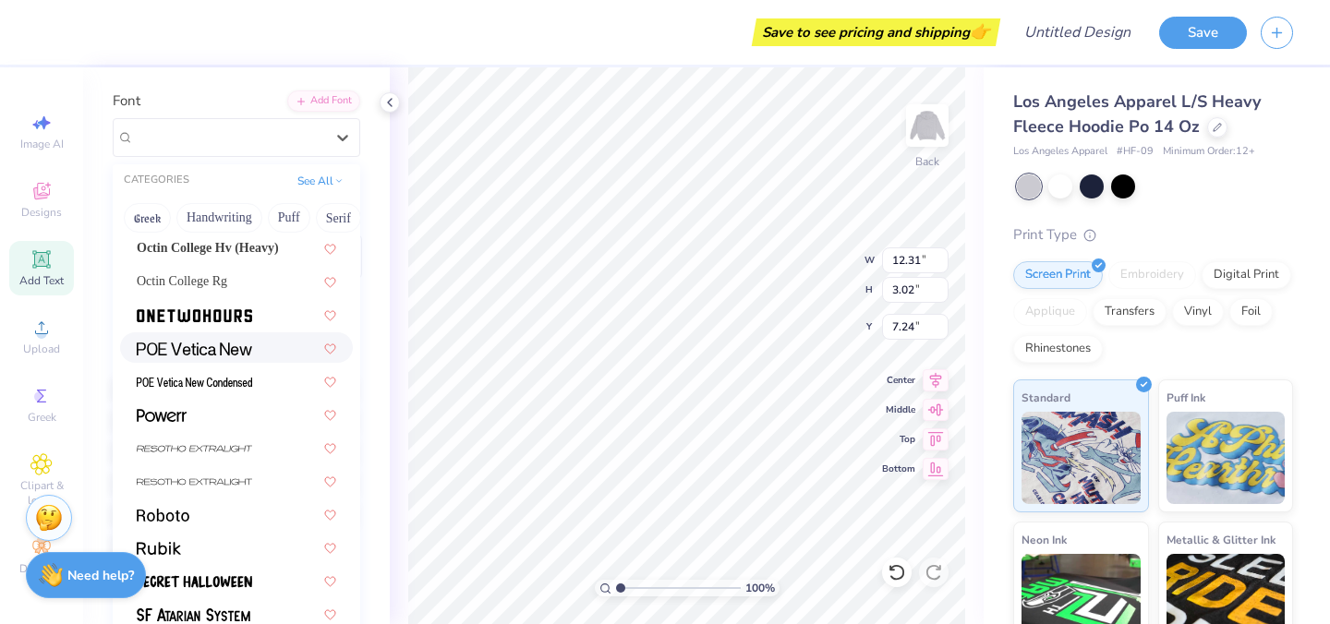
click at [264, 346] on div at bounding box center [237, 347] width 200 height 19
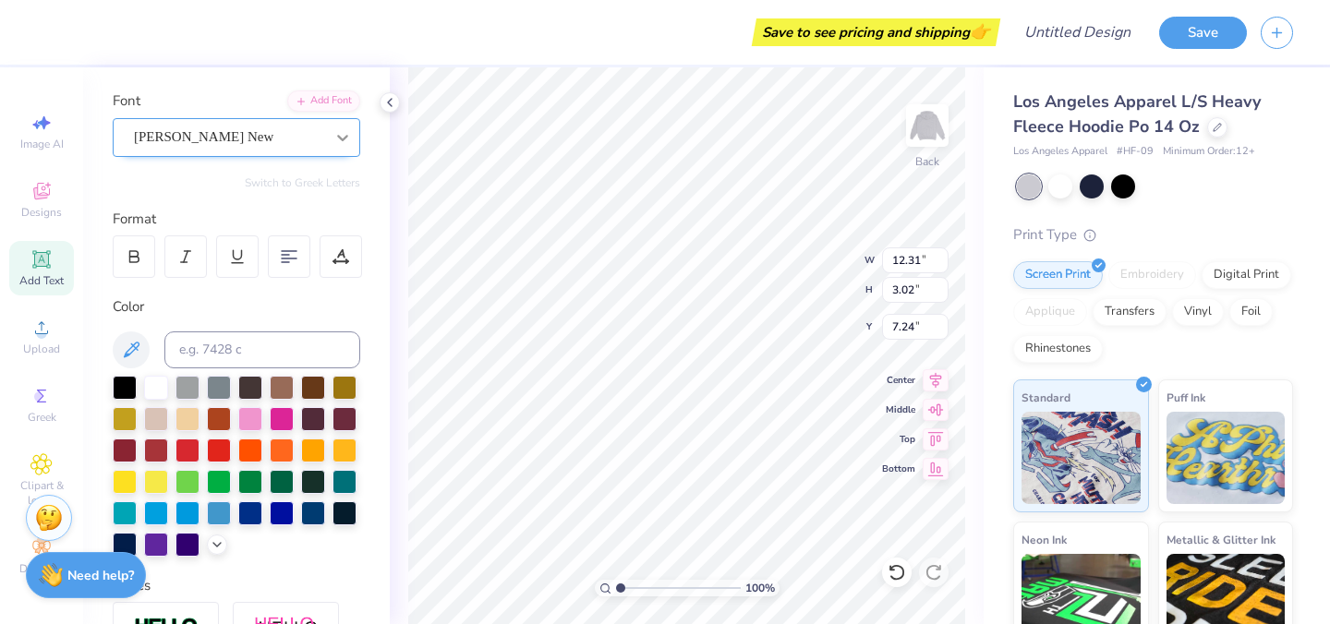
click at [342, 135] on icon at bounding box center [342, 137] width 18 height 18
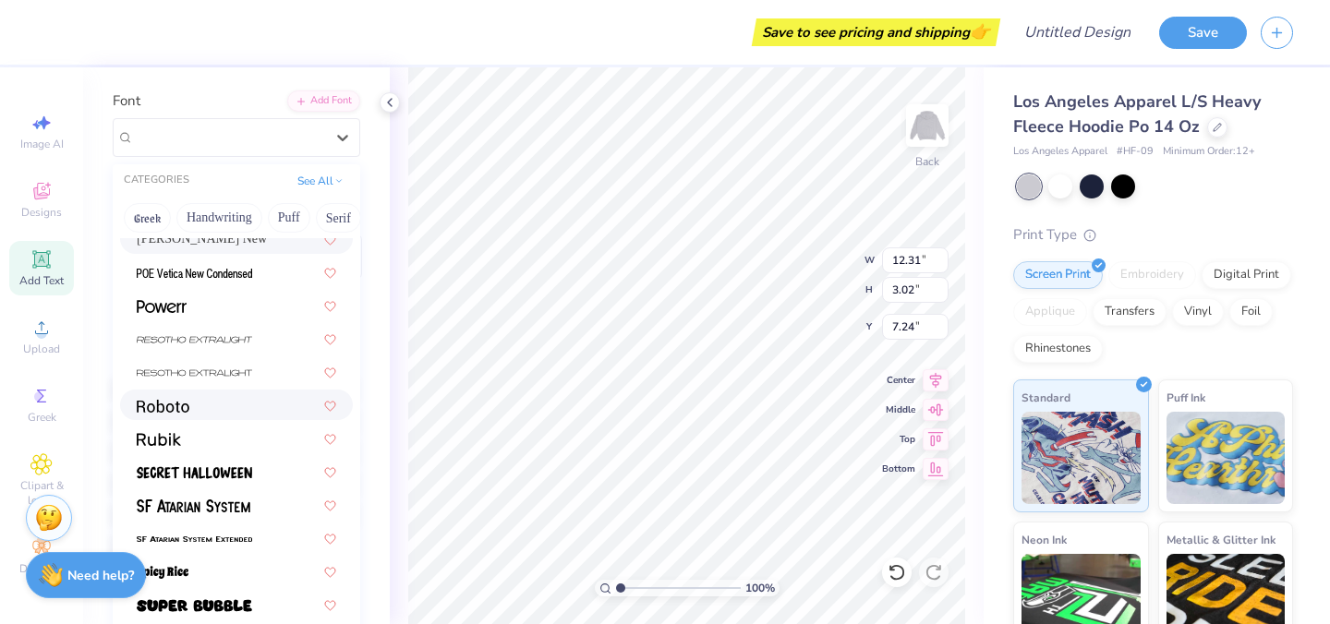
scroll to position [1850, 0]
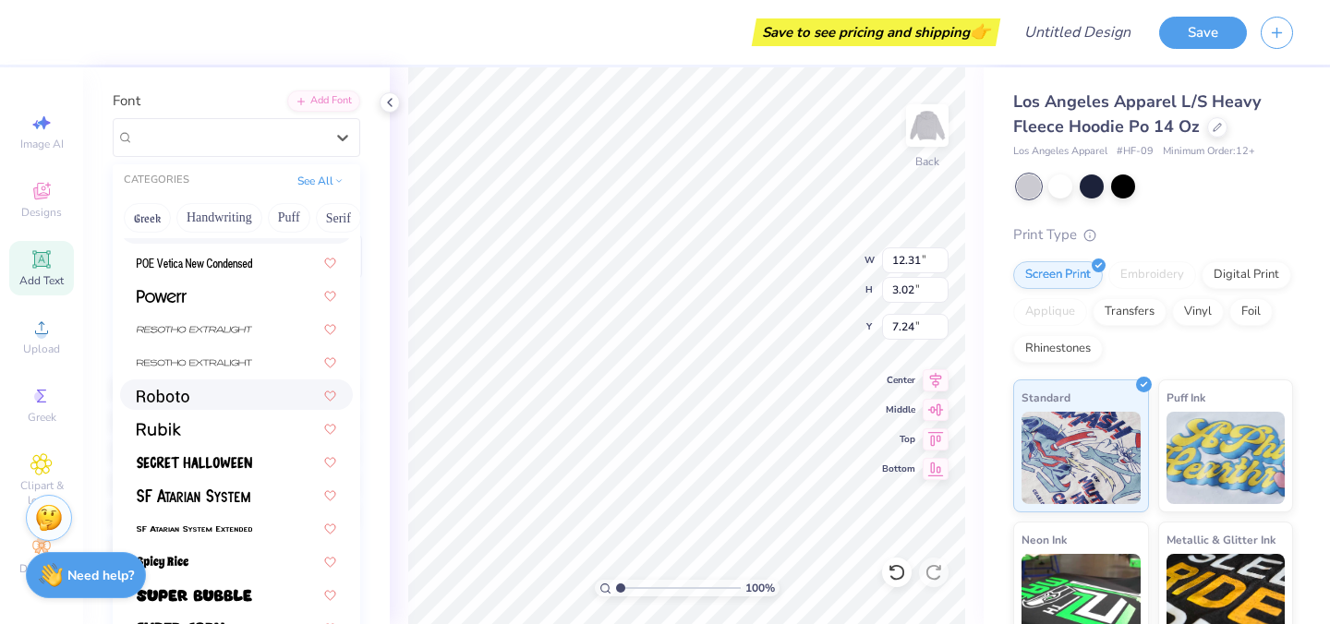
click at [250, 402] on div at bounding box center [237, 394] width 200 height 19
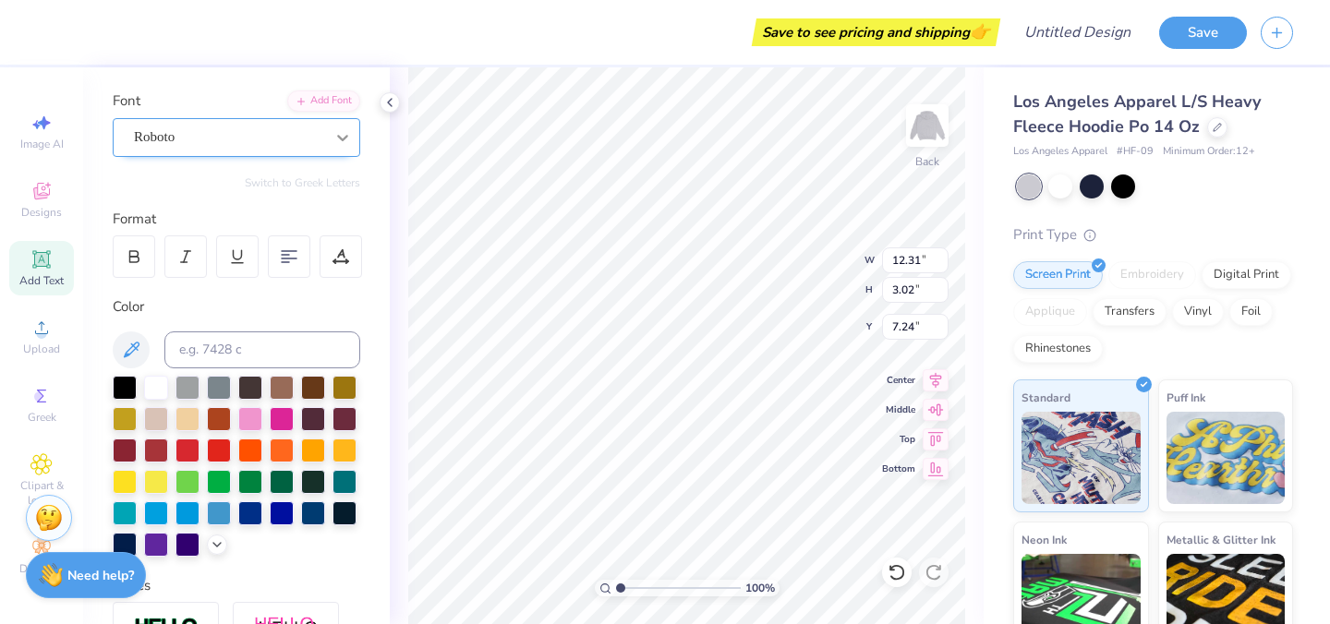
click at [333, 138] on icon at bounding box center [342, 137] width 18 height 18
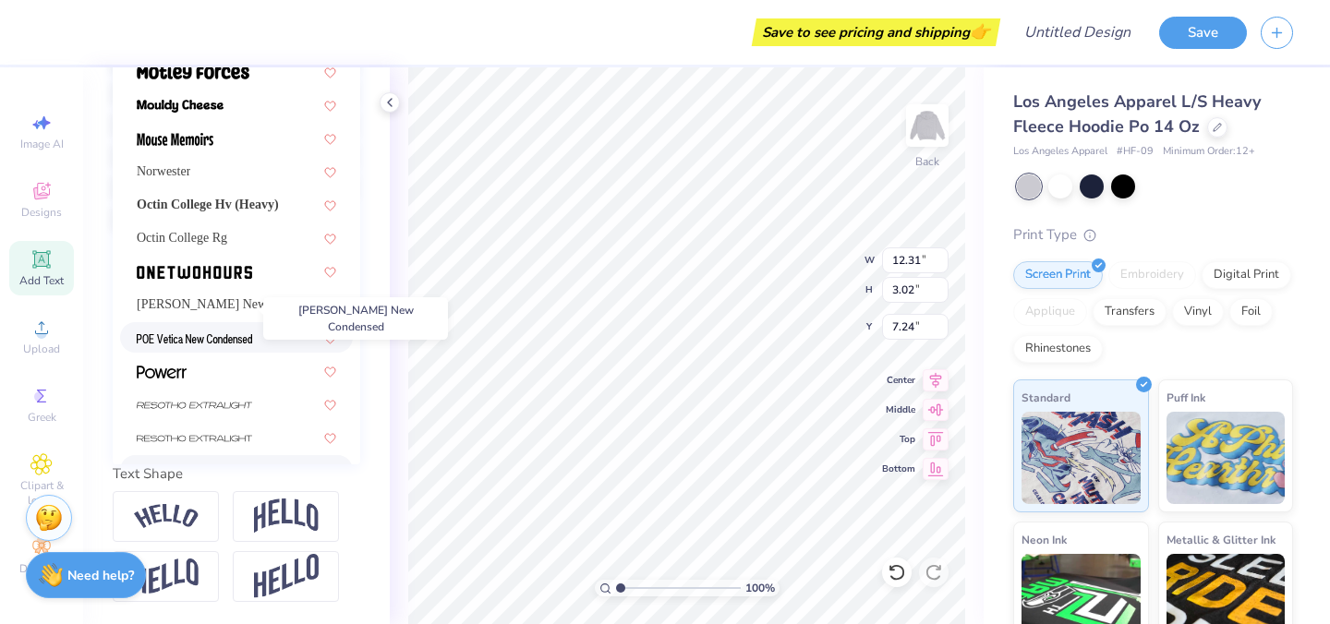
scroll to position [1441, 0]
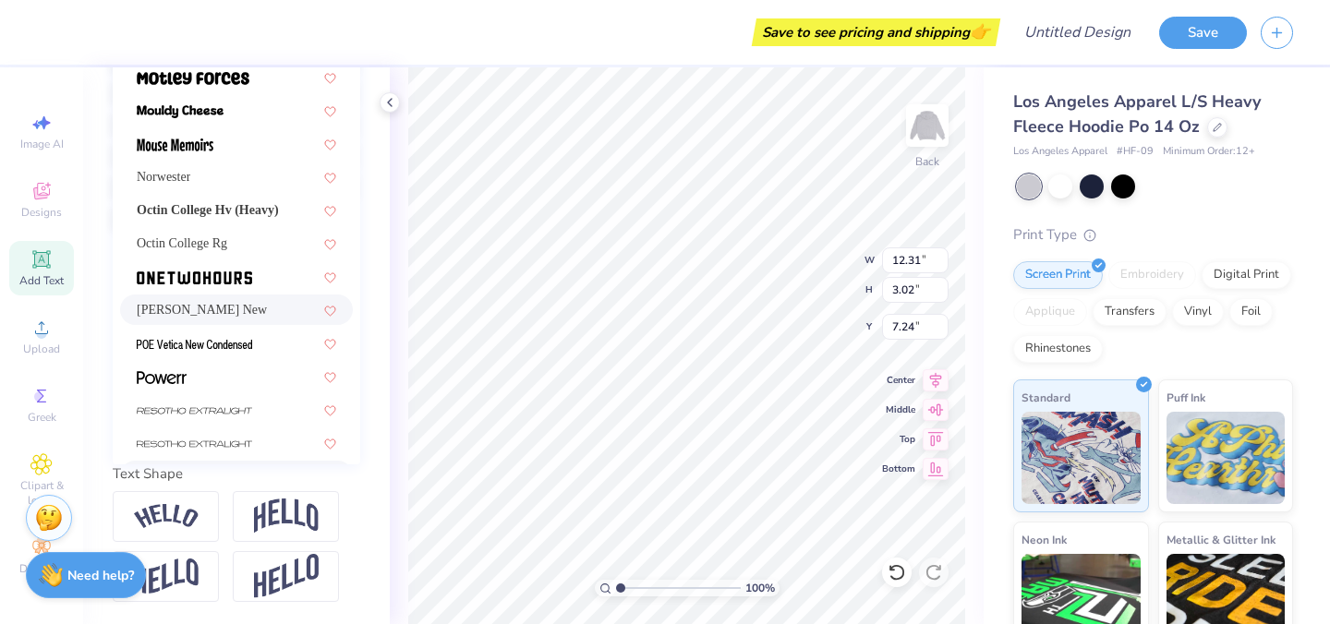
click at [235, 308] on div "[PERSON_NAME] New" at bounding box center [237, 309] width 200 height 19
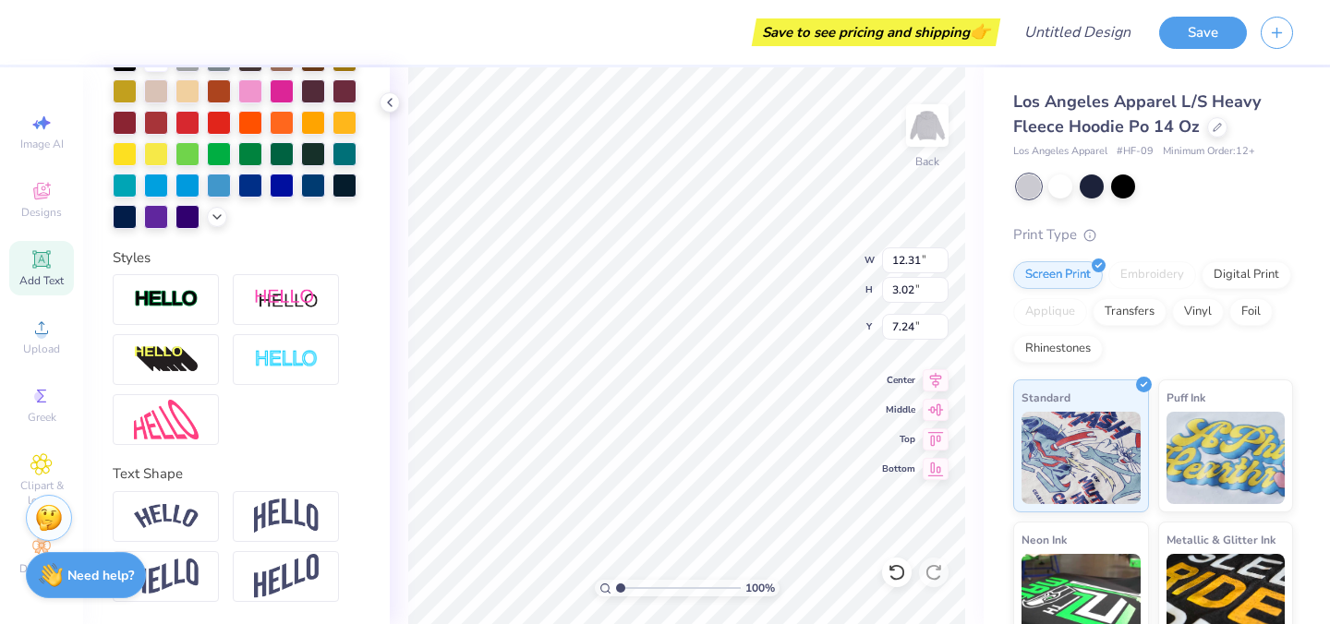
scroll to position [0, 0]
type textarea "HVC"
click at [295, 437] on div at bounding box center [237, 359] width 248 height 171
click at [329, 236] on div "Personalized Names Personalized Numbers Text Tool Add Font Font [PERSON_NAME] N…" at bounding box center [236, 345] width 307 height 557
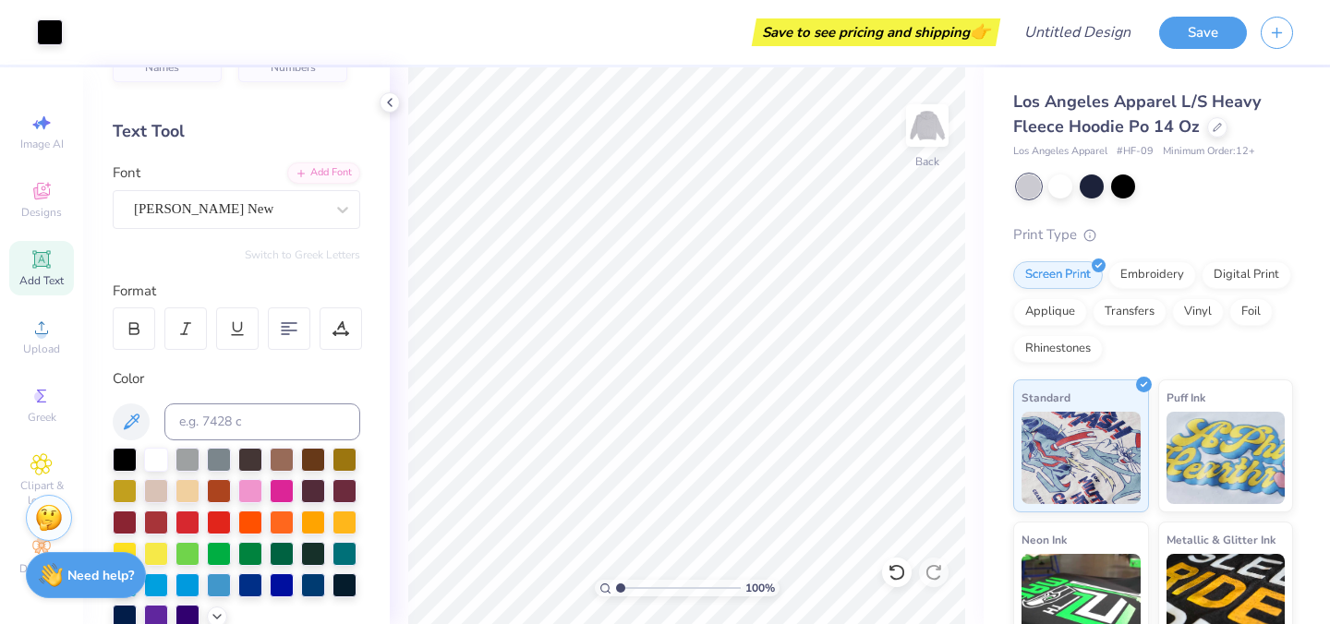
scroll to position [44, 0]
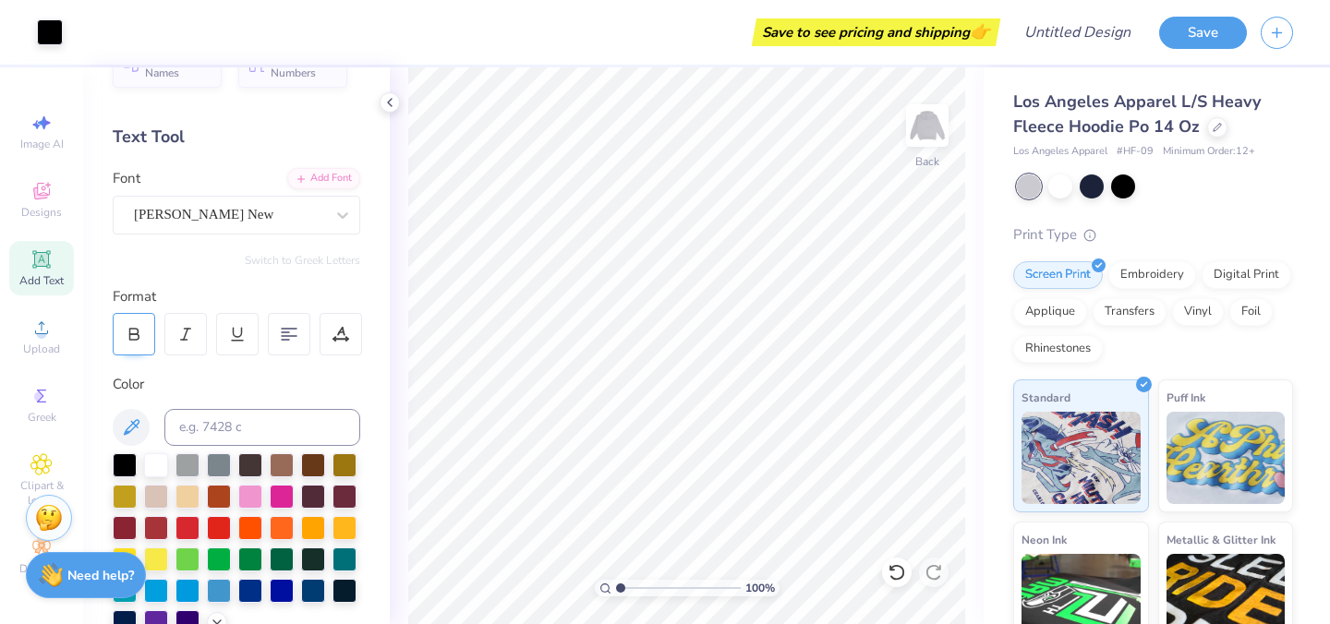
click at [132, 333] on icon at bounding box center [134, 334] width 17 height 17
click at [191, 328] on icon at bounding box center [185, 334] width 17 height 17
click at [187, 322] on div at bounding box center [185, 334] width 42 height 42
click at [136, 336] on icon at bounding box center [134, 334] width 17 height 17
click at [133, 327] on icon at bounding box center [134, 334] width 17 height 17
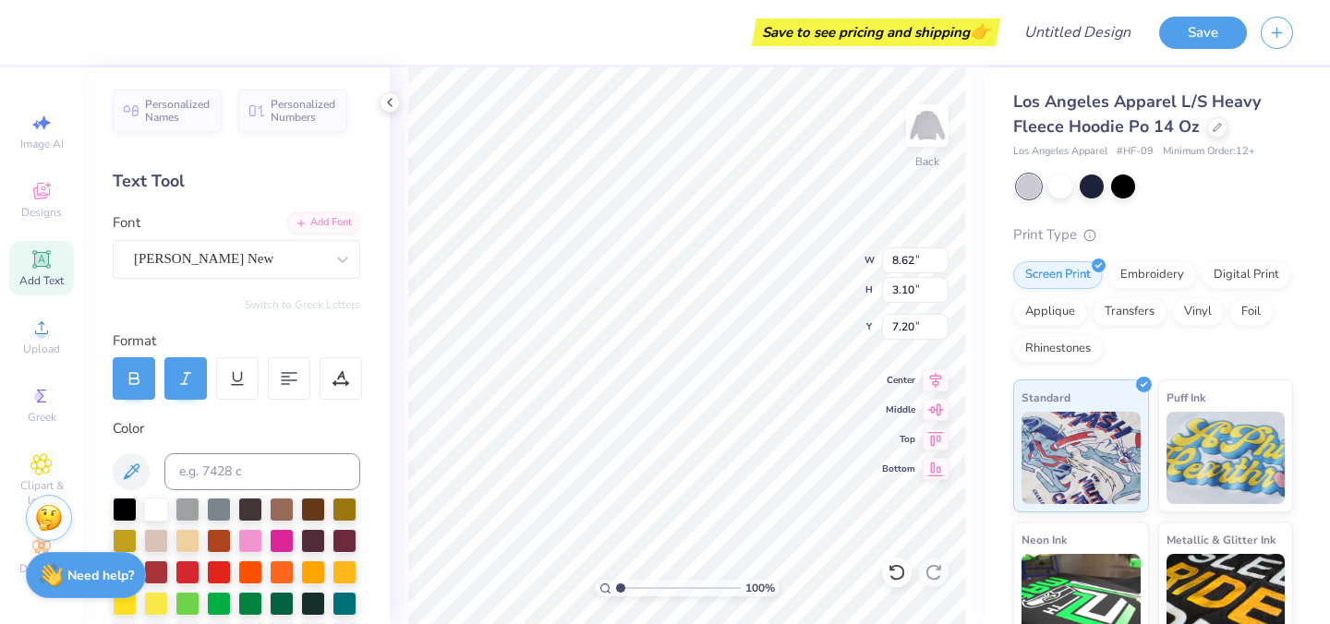
scroll to position [0, 2]
type textarea "NONVER"
click at [357, 335] on div "Format" at bounding box center [237, 341] width 249 height 21
